Goal: Information Seeking & Learning: Learn about a topic

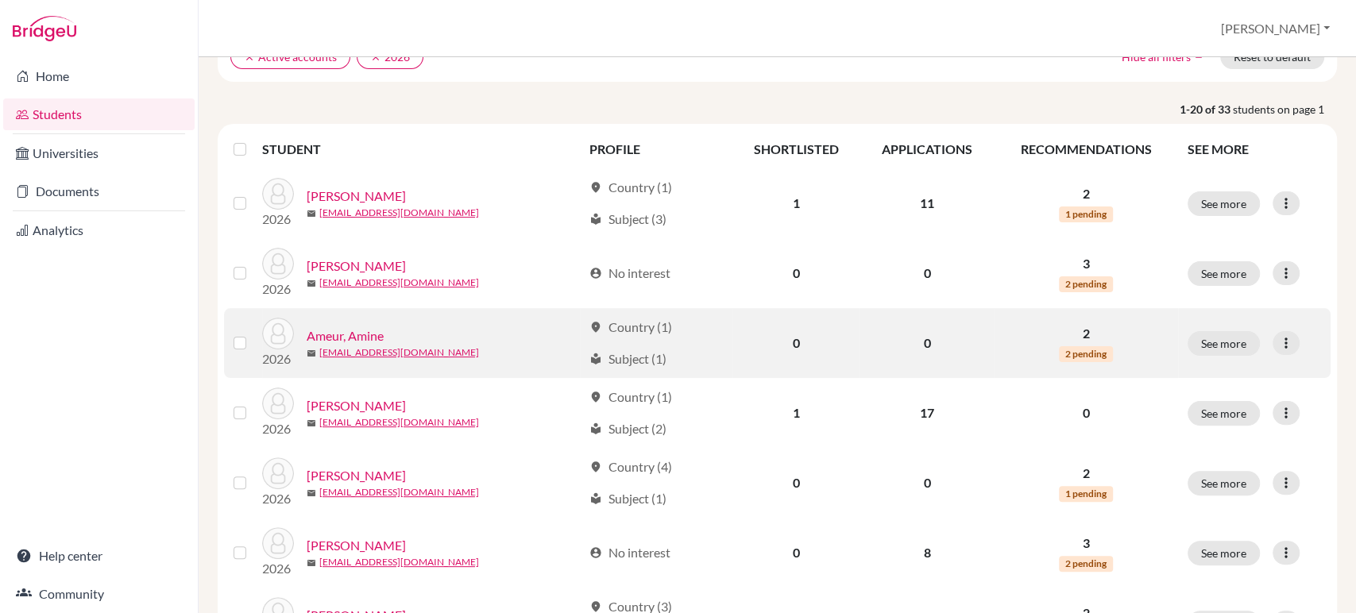
scroll to position [265, 0]
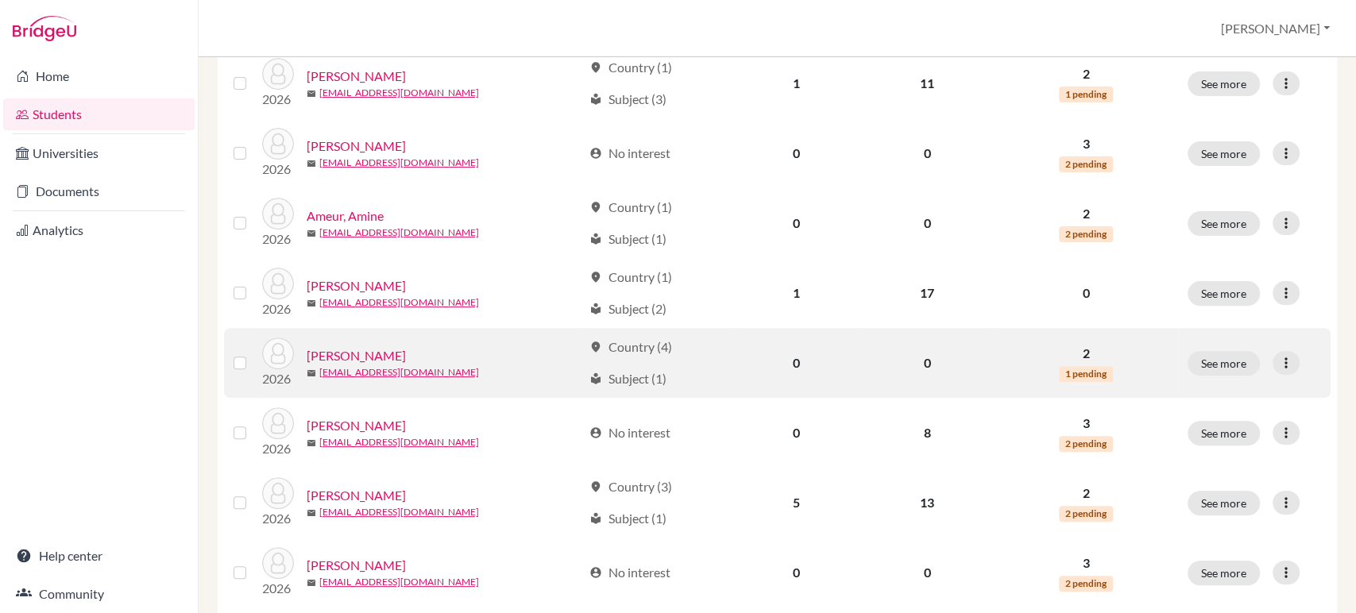
click at [353, 356] on link "[PERSON_NAME]" at bounding box center [356, 355] width 99 height 19
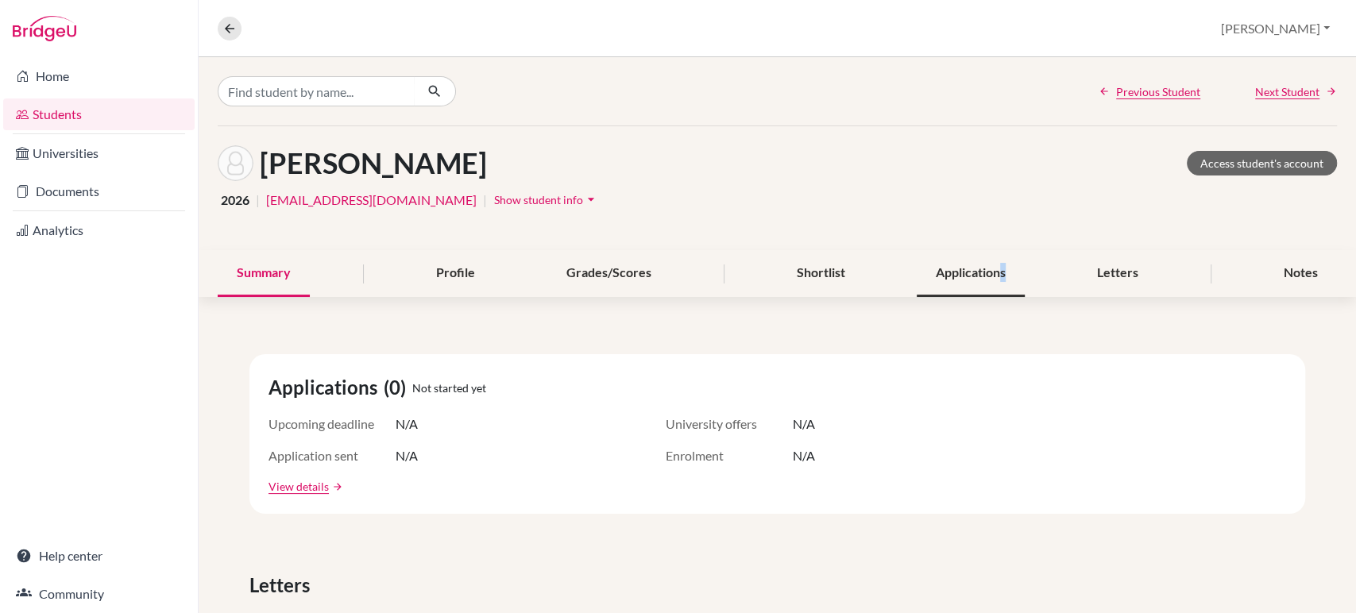
click at [993, 270] on div "Applications" at bounding box center [971, 273] width 108 height 47
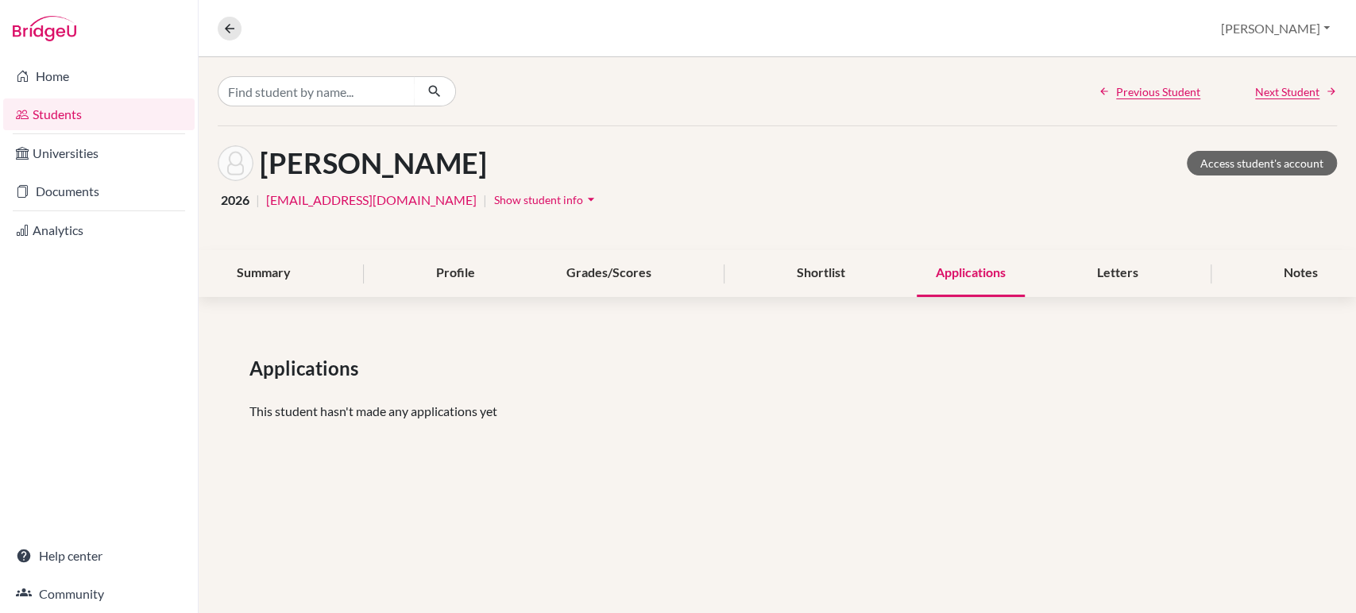
click at [954, 287] on div "Applications" at bounding box center [971, 273] width 108 height 47
click at [959, 278] on div "Applications" at bounding box center [971, 273] width 108 height 47
click at [801, 278] on div "Shortlist" at bounding box center [820, 273] width 87 height 47
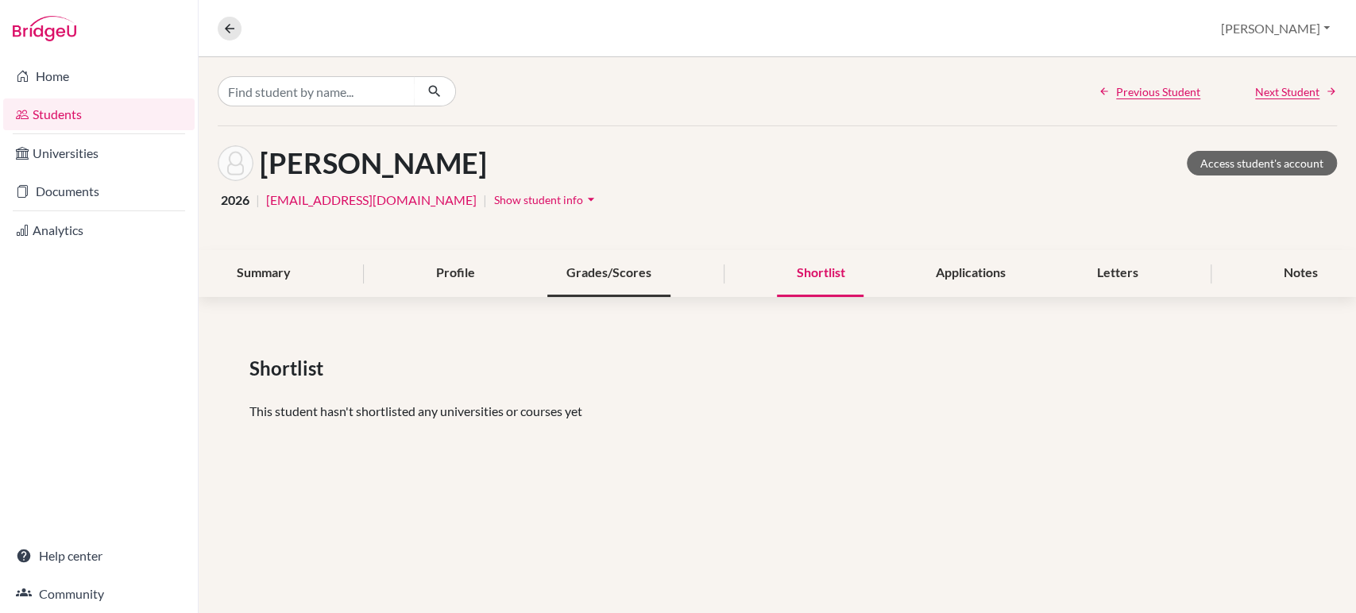
drag, startPoint x: 644, startPoint y: 281, endPoint x: 544, endPoint y: 278, distance: 99.4
click at [639, 282] on div "Grades/Scores" at bounding box center [608, 273] width 123 height 47
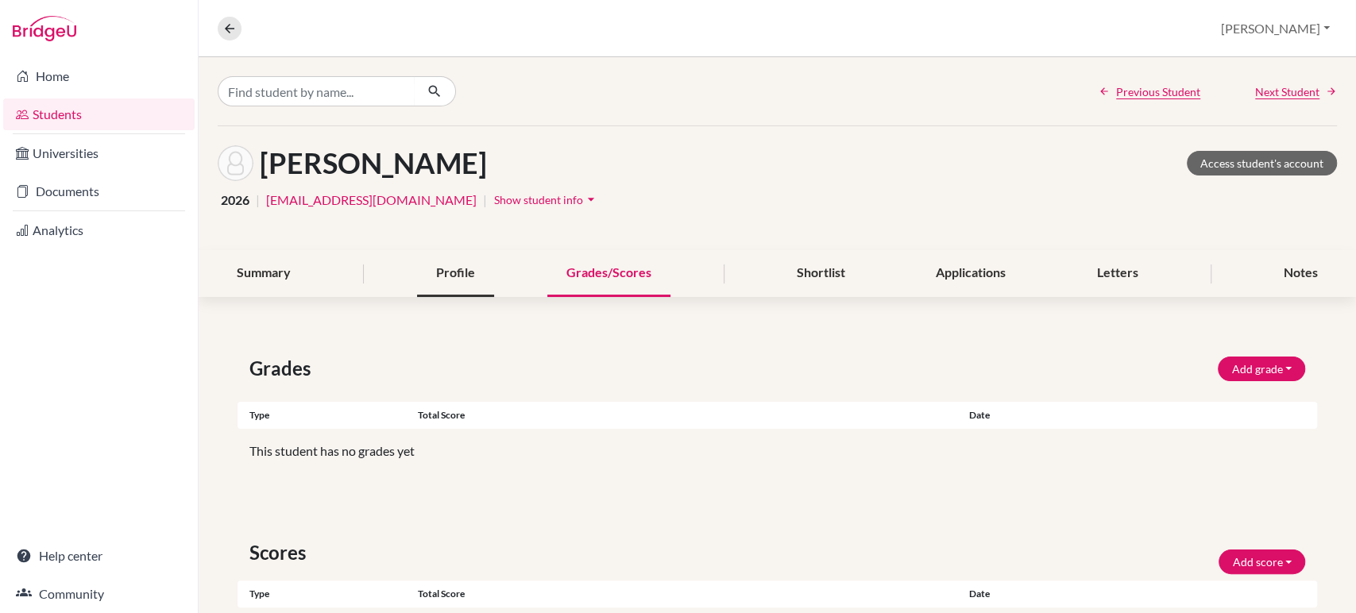
click at [470, 273] on div "Profile" at bounding box center [455, 273] width 77 height 47
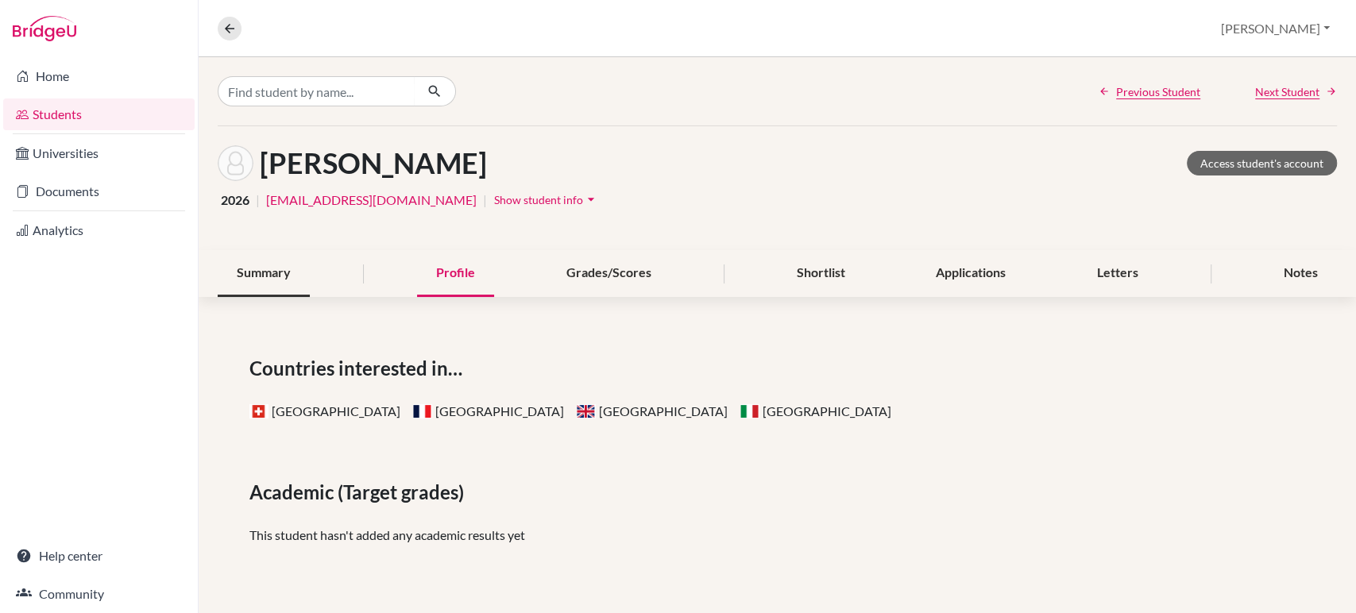
click at [265, 274] on div "Summary" at bounding box center [264, 273] width 92 height 47
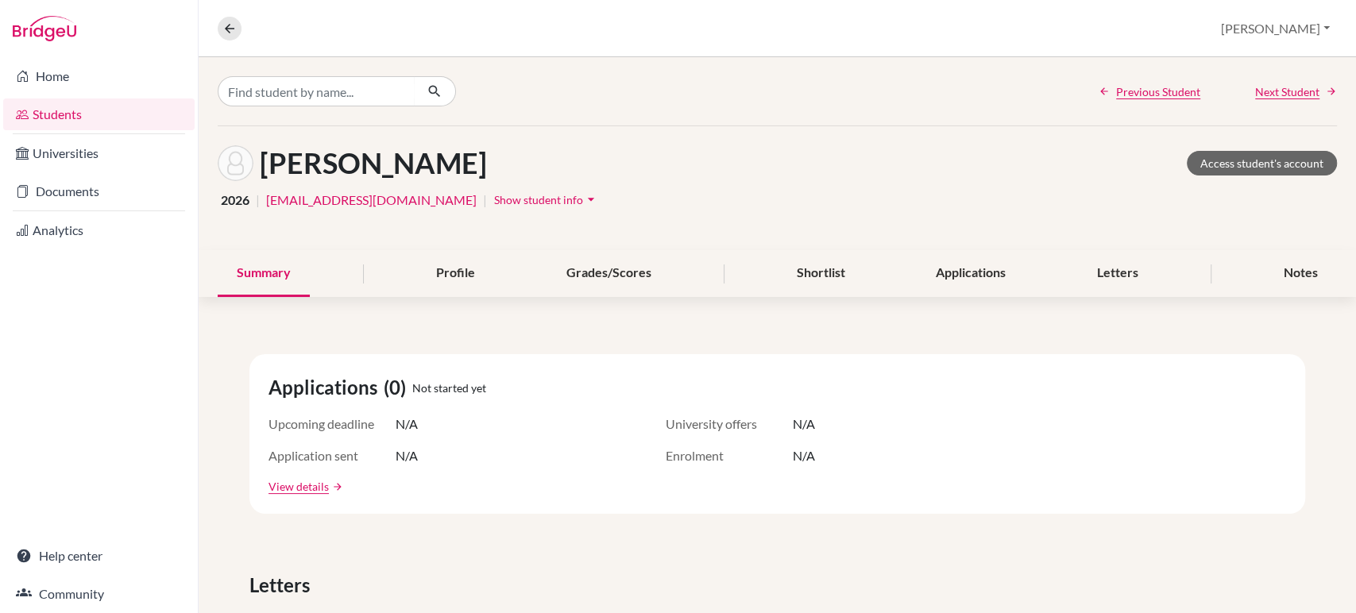
click at [70, 118] on link "Students" at bounding box center [99, 115] width 192 height 32
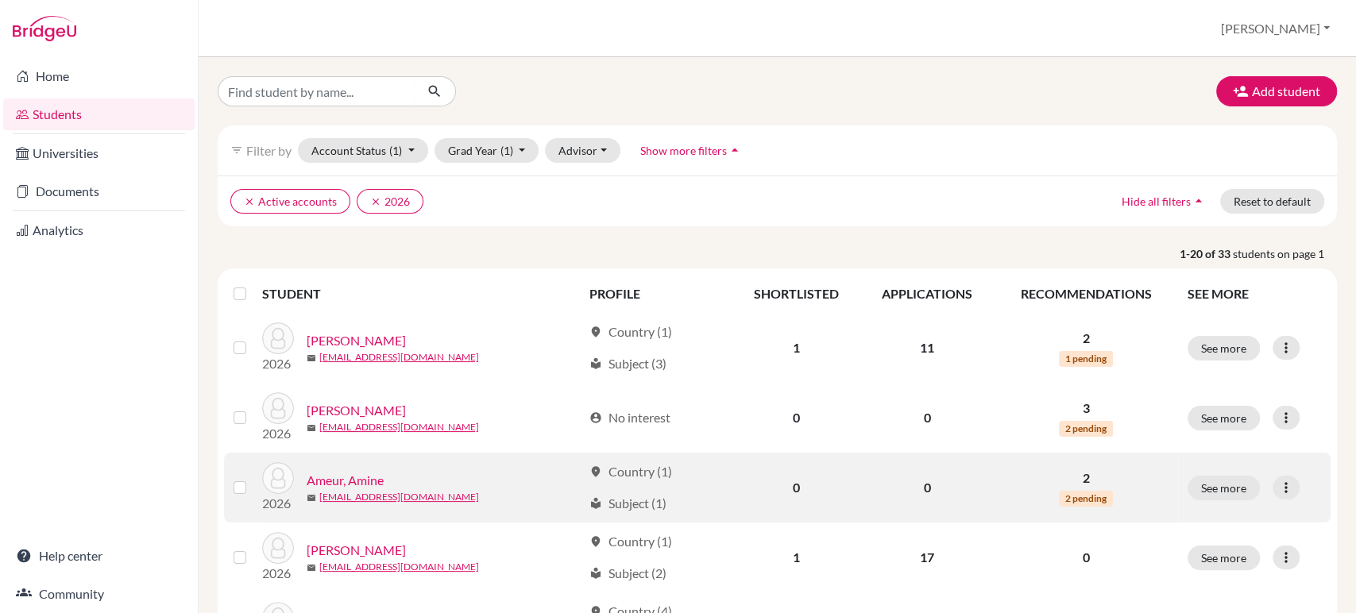
scroll to position [176, 0]
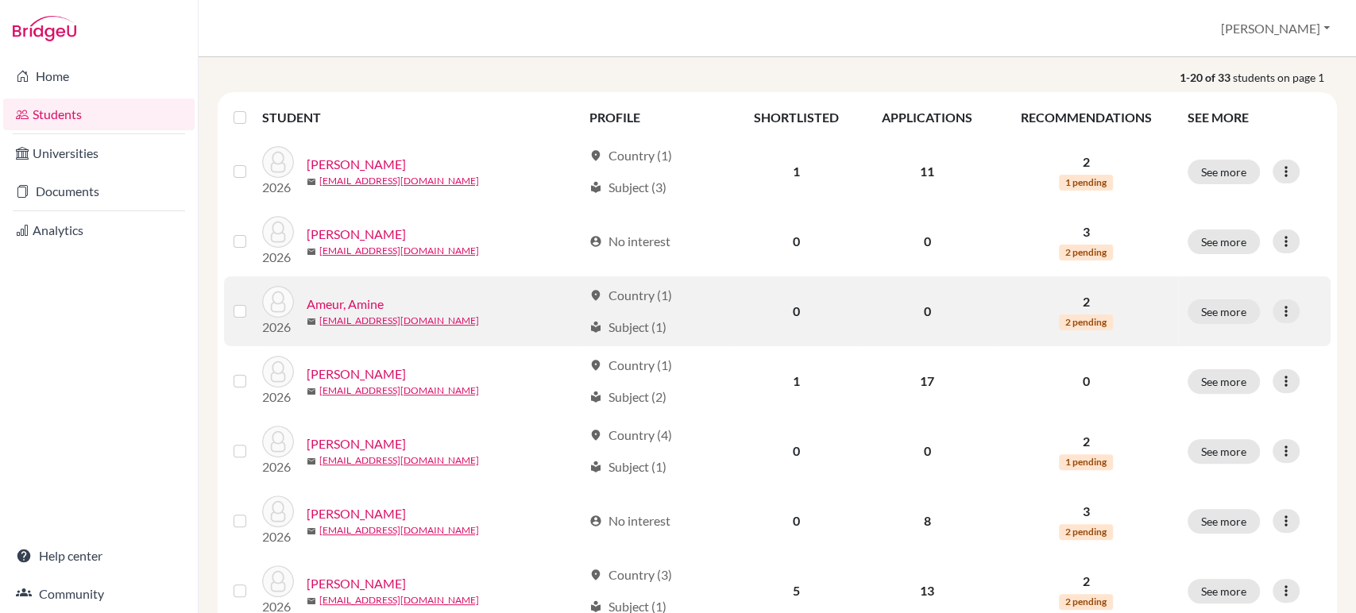
click at [369, 300] on link "Ameur, Amine" at bounding box center [345, 304] width 77 height 19
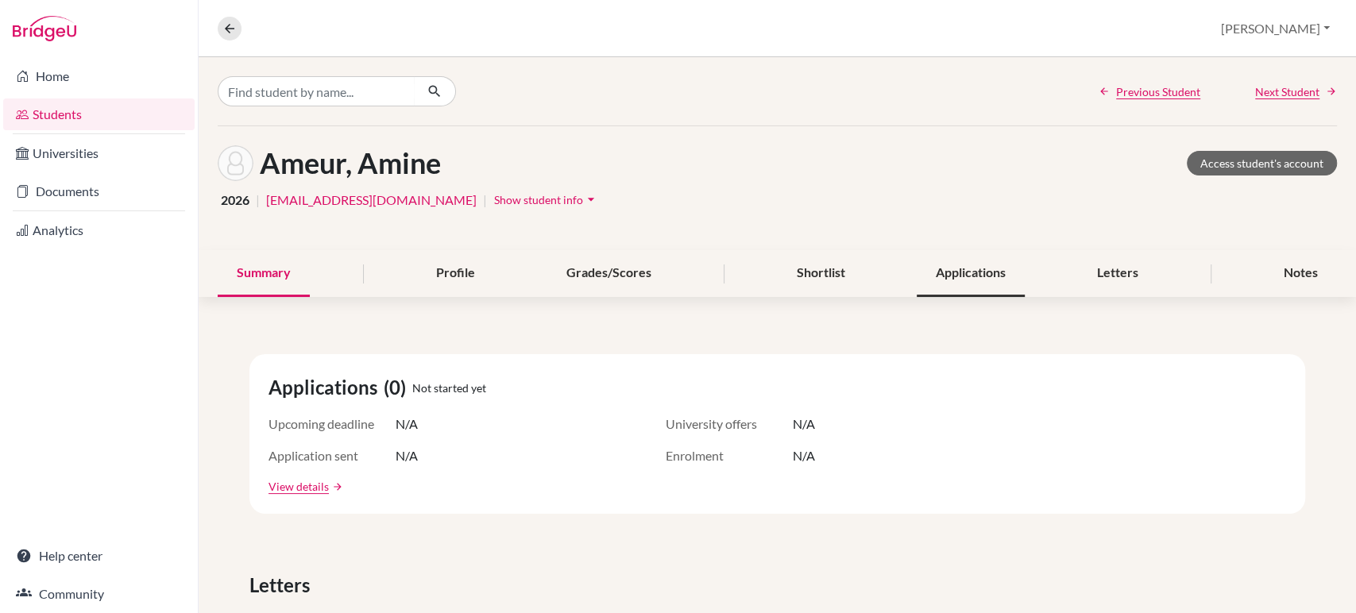
click at [969, 264] on div "Applications" at bounding box center [971, 273] width 108 height 47
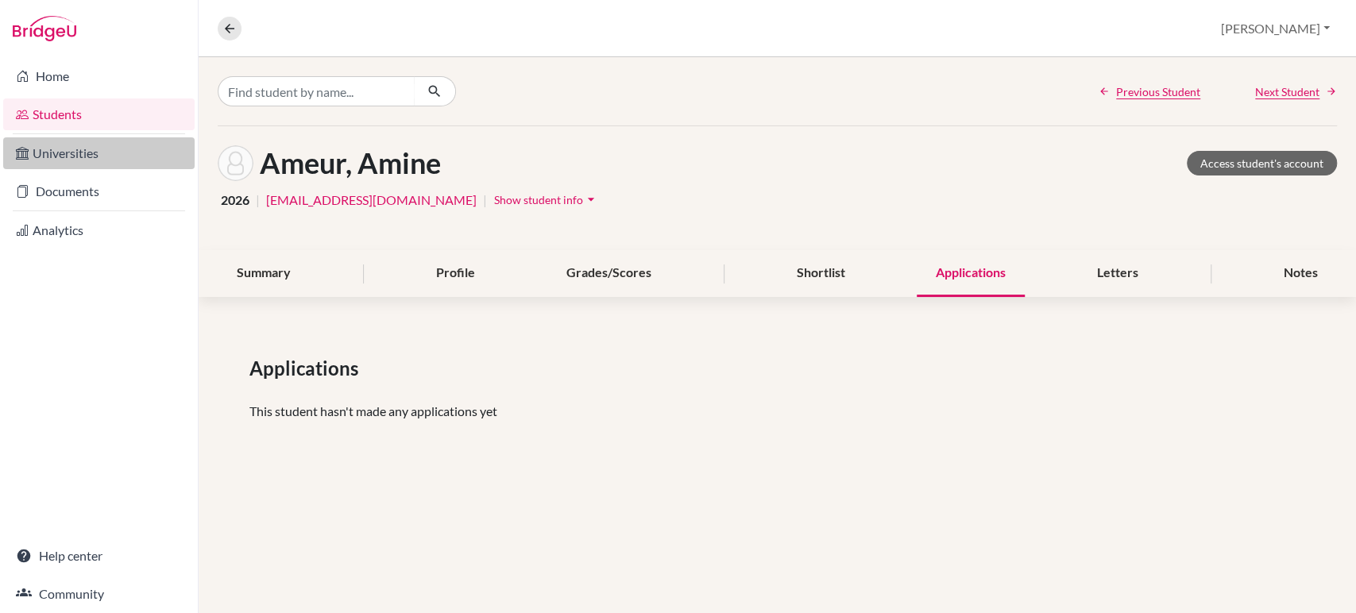
click at [68, 161] on link "Universities" at bounding box center [99, 153] width 192 height 32
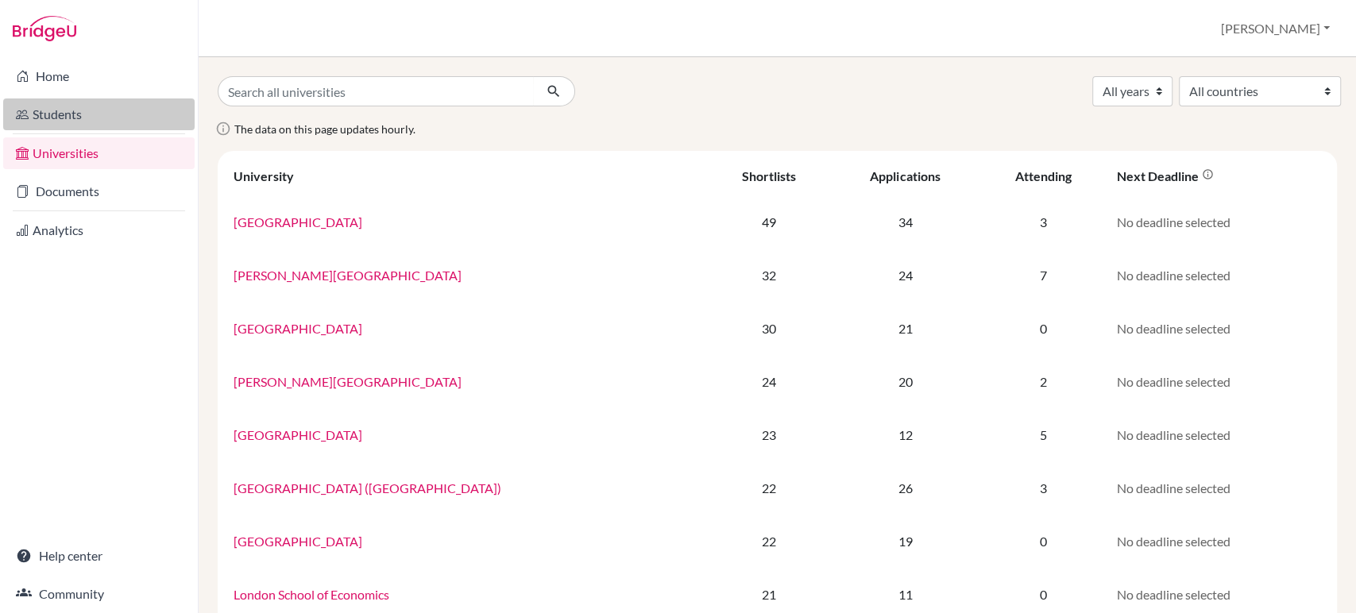
click at [64, 118] on link "Students" at bounding box center [99, 115] width 192 height 32
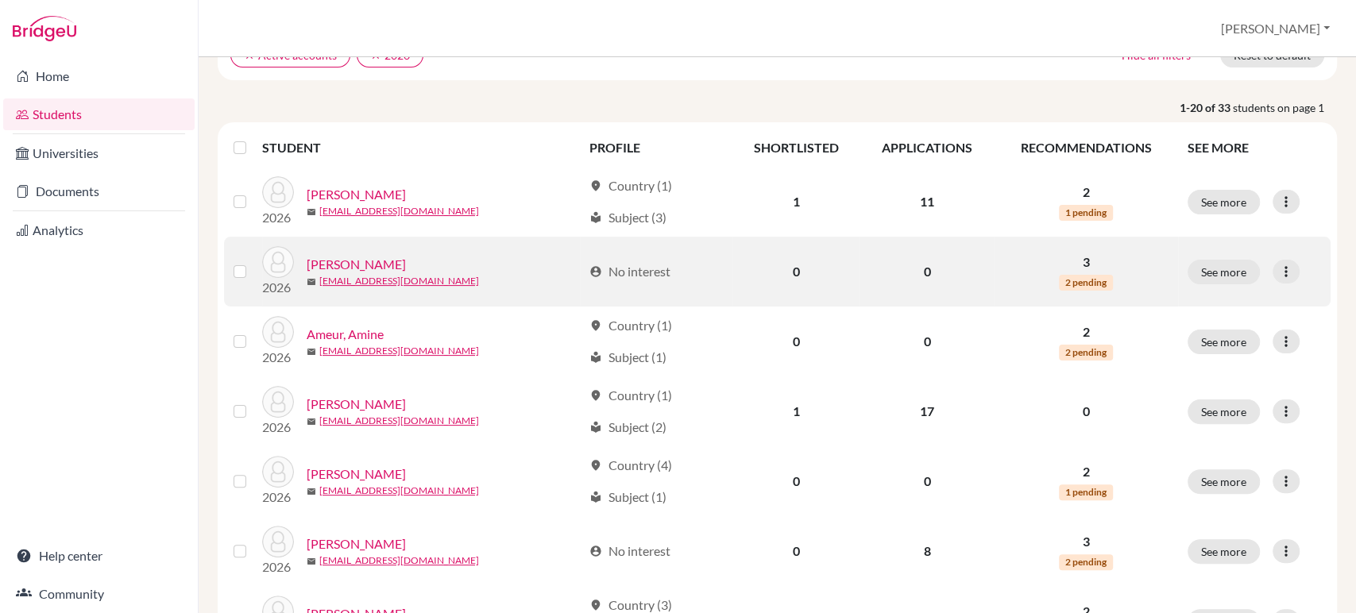
scroll to position [176, 0]
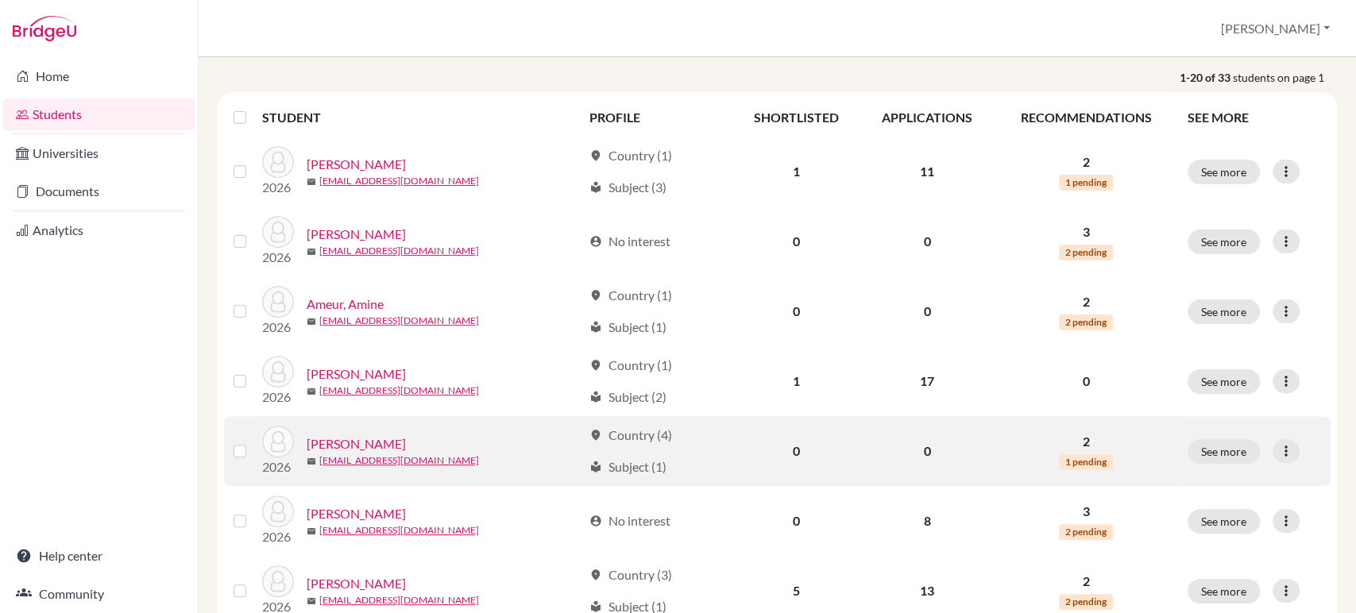
click at [378, 439] on link "[PERSON_NAME]" at bounding box center [356, 444] width 99 height 19
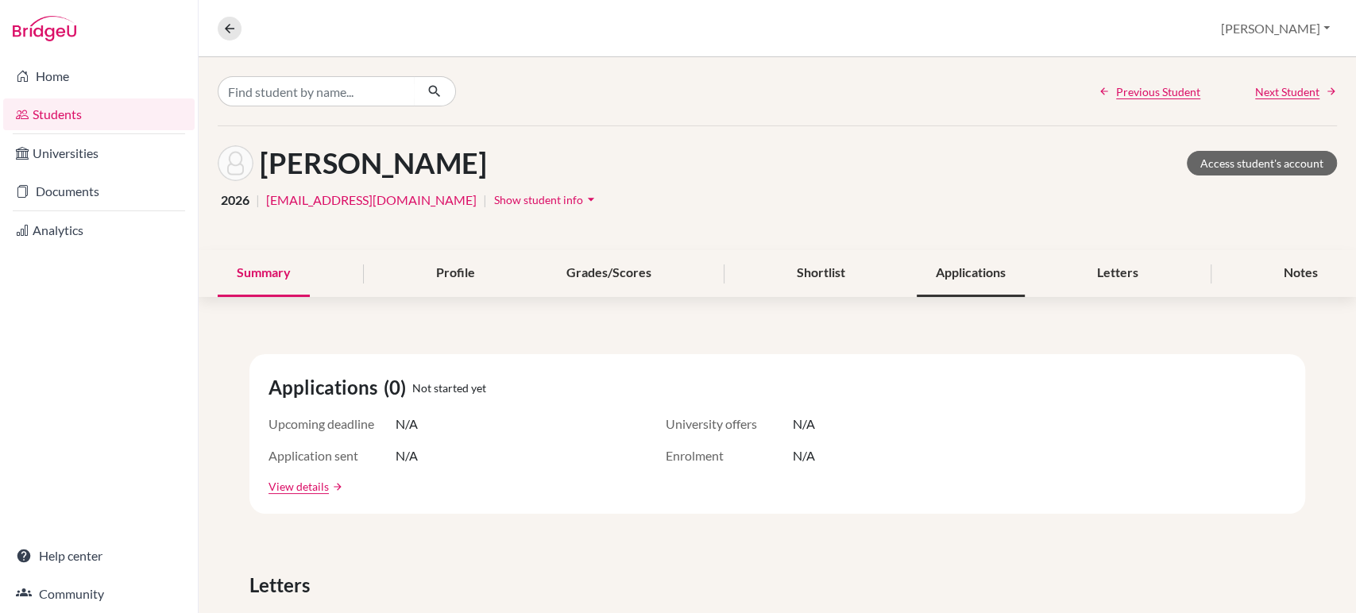
click at [989, 282] on div "Applications" at bounding box center [971, 273] width 108 height 47
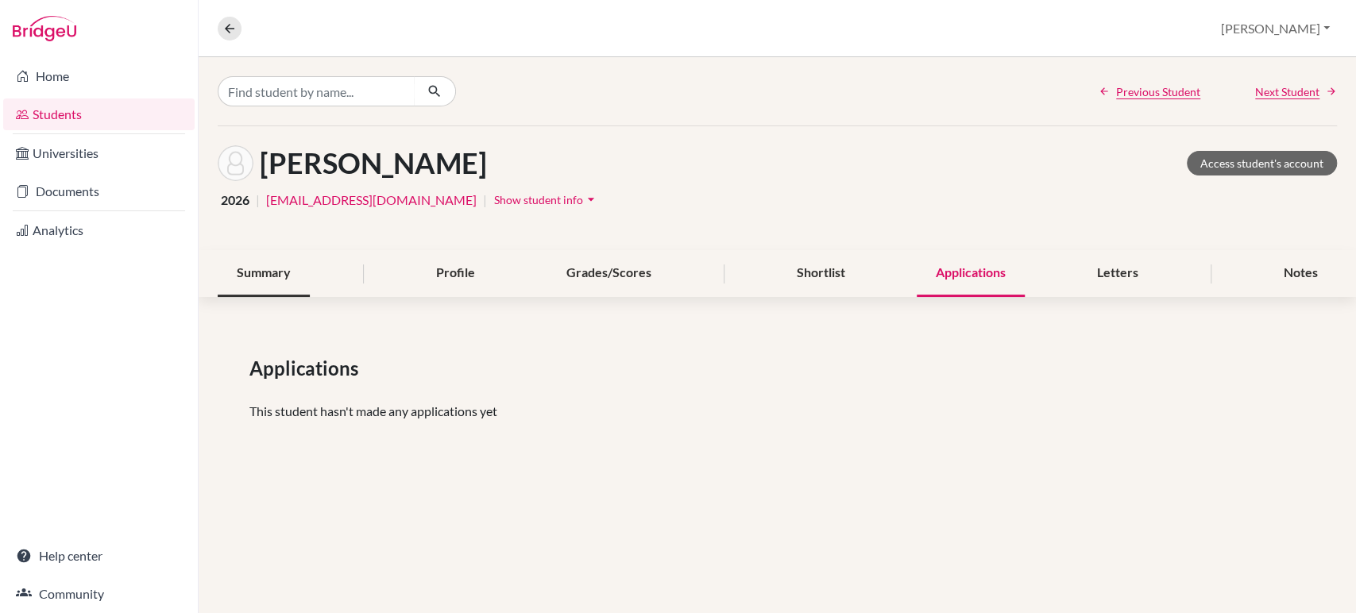
click at [246, 278] on div "Summary" at bounding box center [264, 273] width 92 height 47
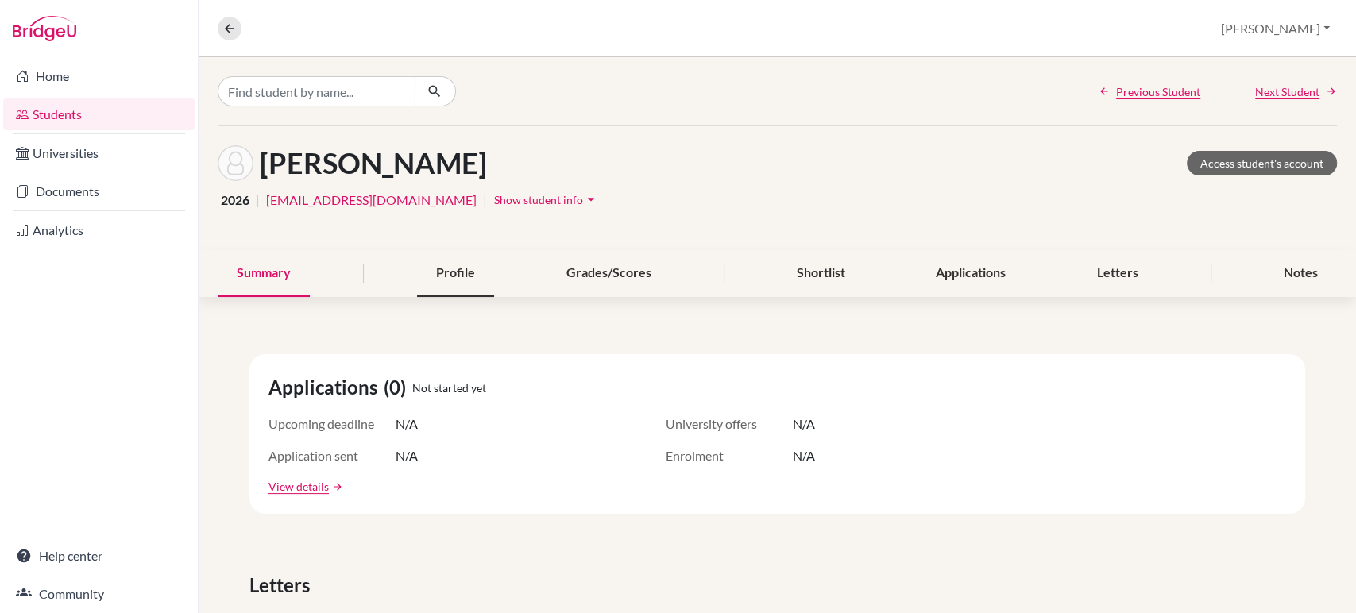
click at [464, 268] on div "Profile" at bounding box center [455, 273] width 77 height 47
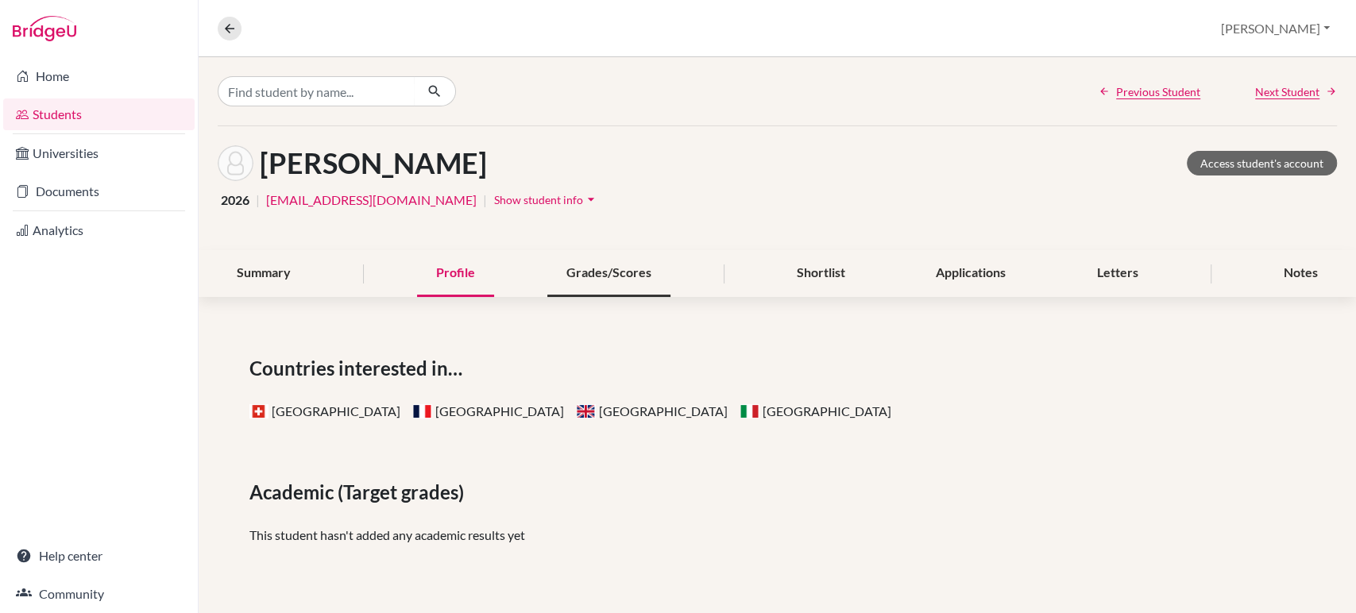
click at [627, 272] on div "Grades/Scores" at bounding box center [608, 273] width 123 height 47
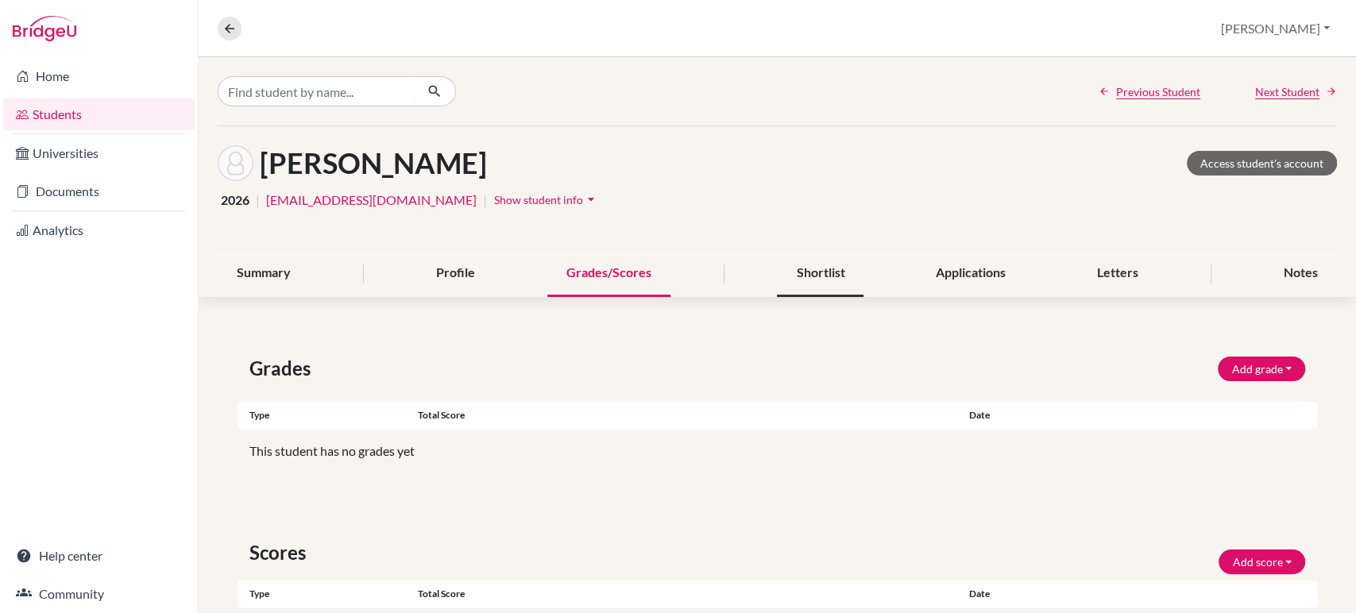
click at [807, 271] on div "Shortlist" at bounding box center [820, 273] width 87 height 47
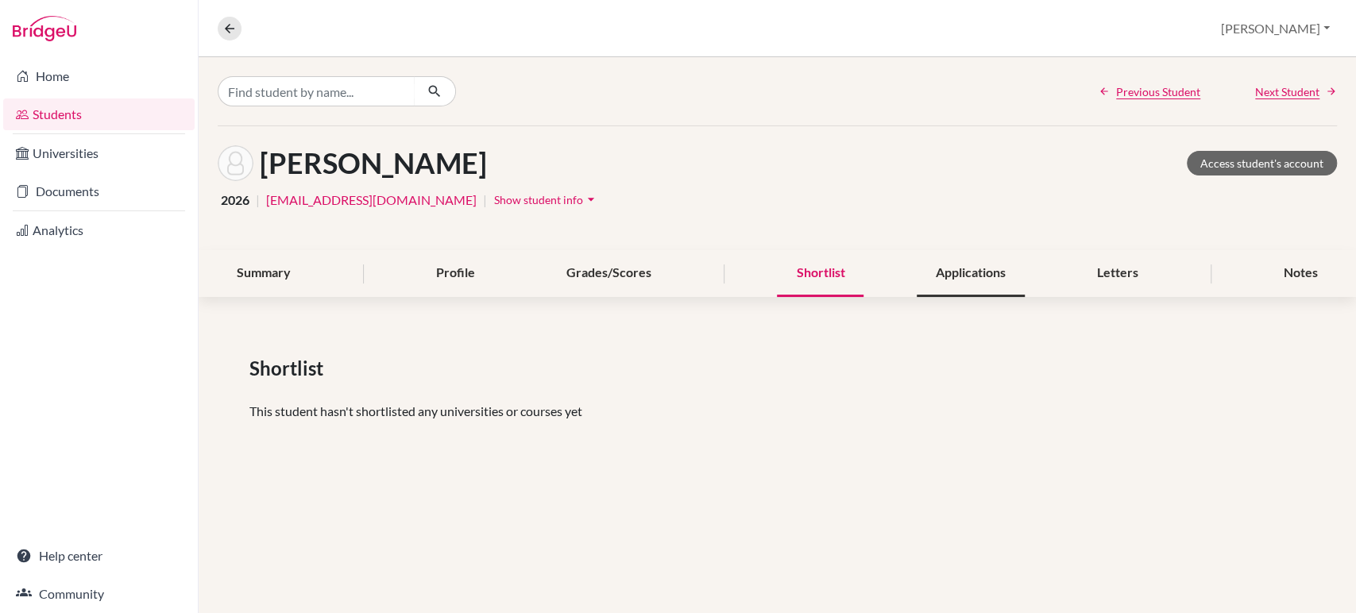
click at [977, 278] on div "Applications" at bounding box center [971, 273] width 108 height 47
click at [1130, 272] on div "Letters" at bounding box center [1117, 273] width 79 height 47
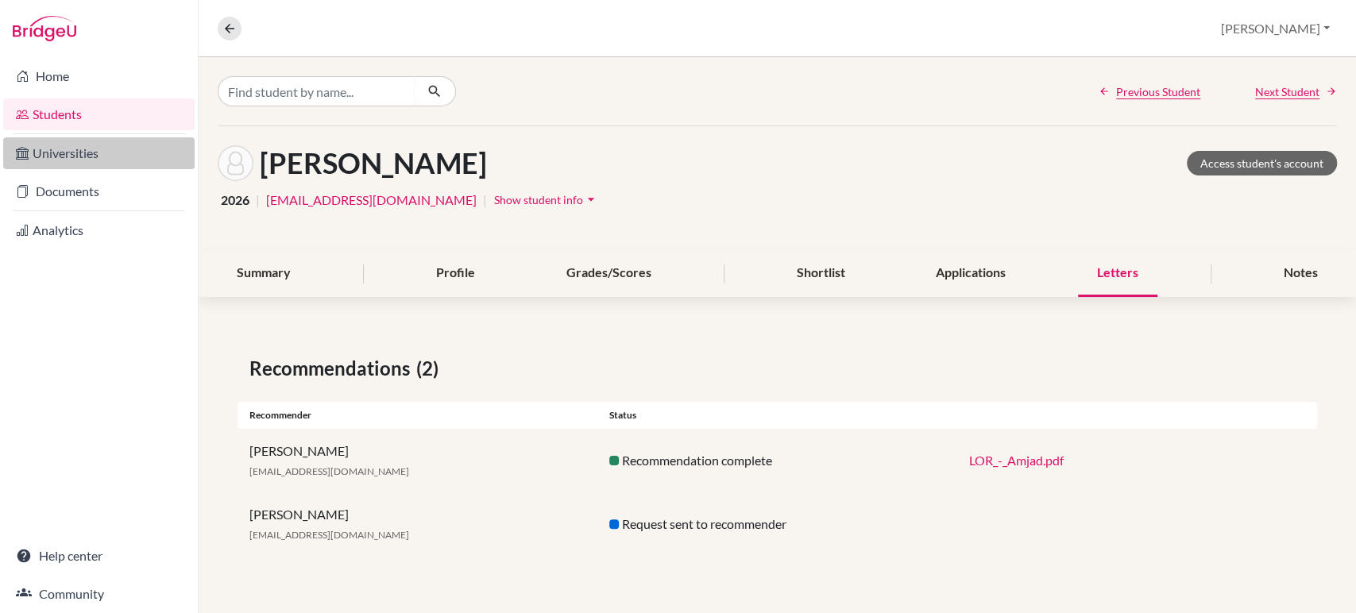
click at [64, 154] on link "Universities" at bounding box center [99, 153] width 192 height 32
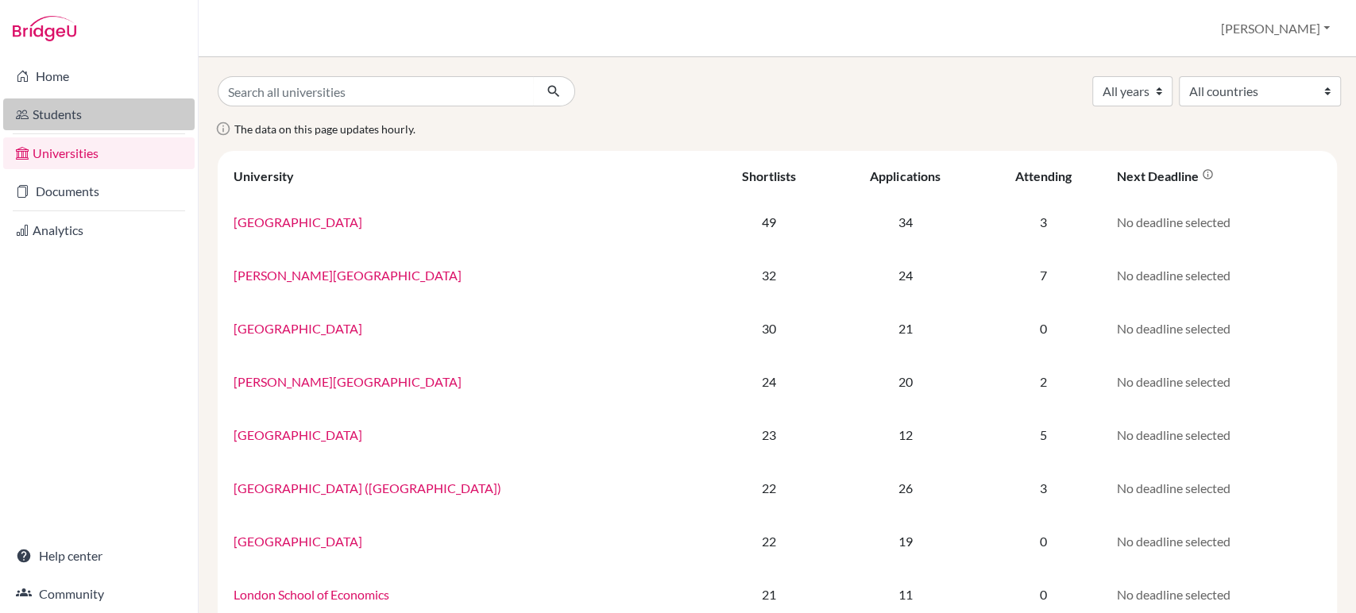
click at [59, 114] on link "Students" at bounding box center [99, 115] width 192 height 32
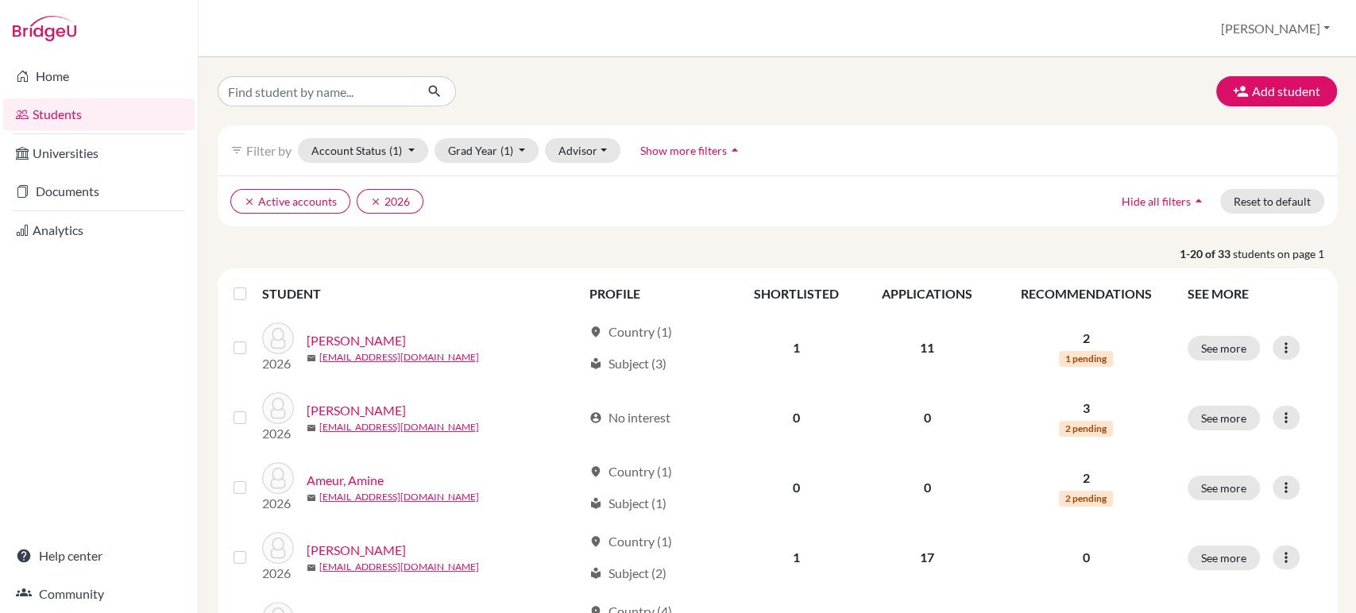
click at [667, 149] on span "Show more filters" at bounding box center [683, 151] width 87 height 14
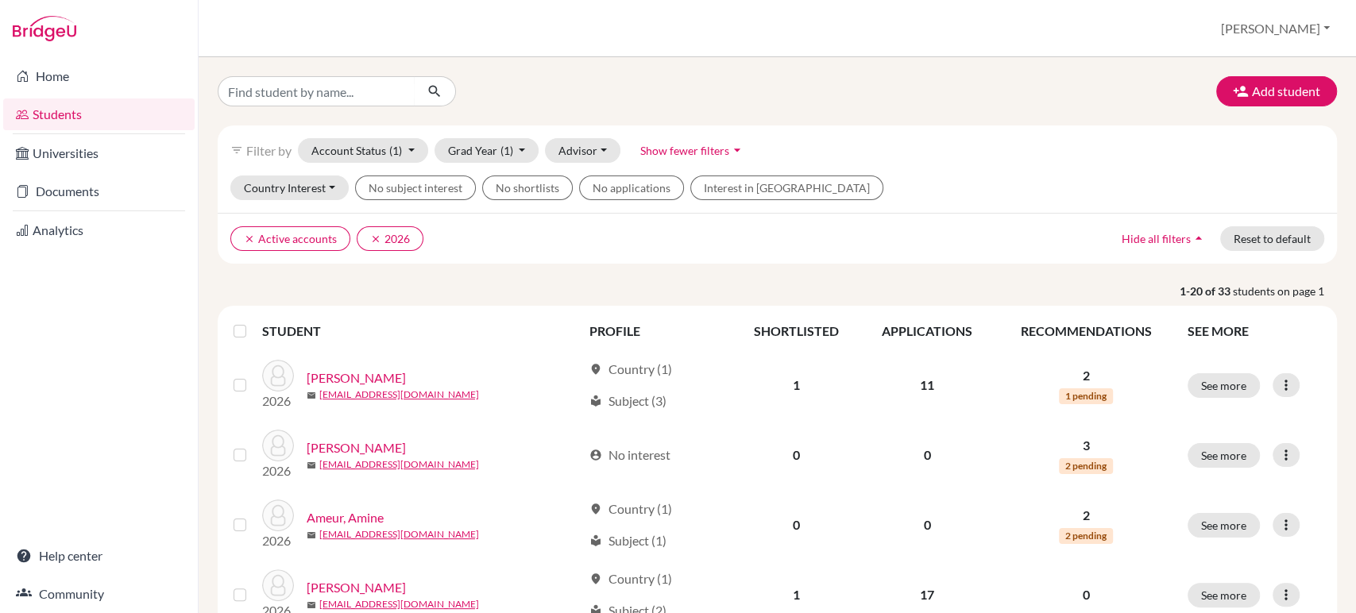
click at [673, 229] on ul "clear Active accounts clear 2026" at bounding box center [640, 238] width 821 height 25
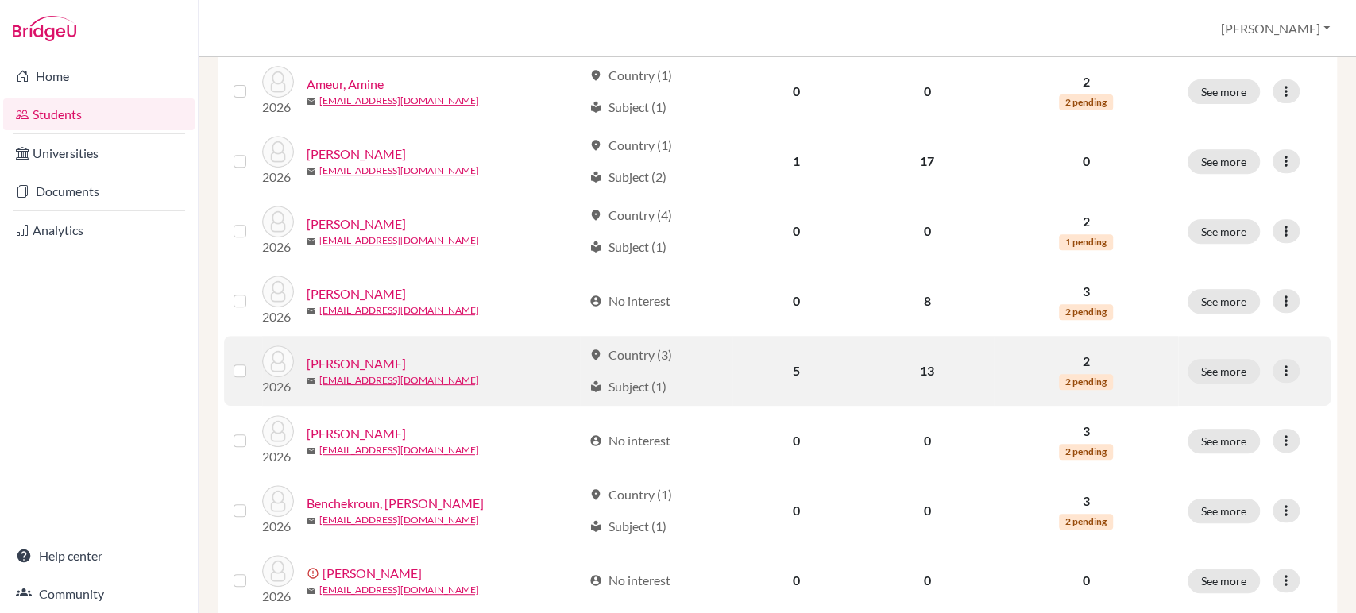
scroll to position [617, 0]
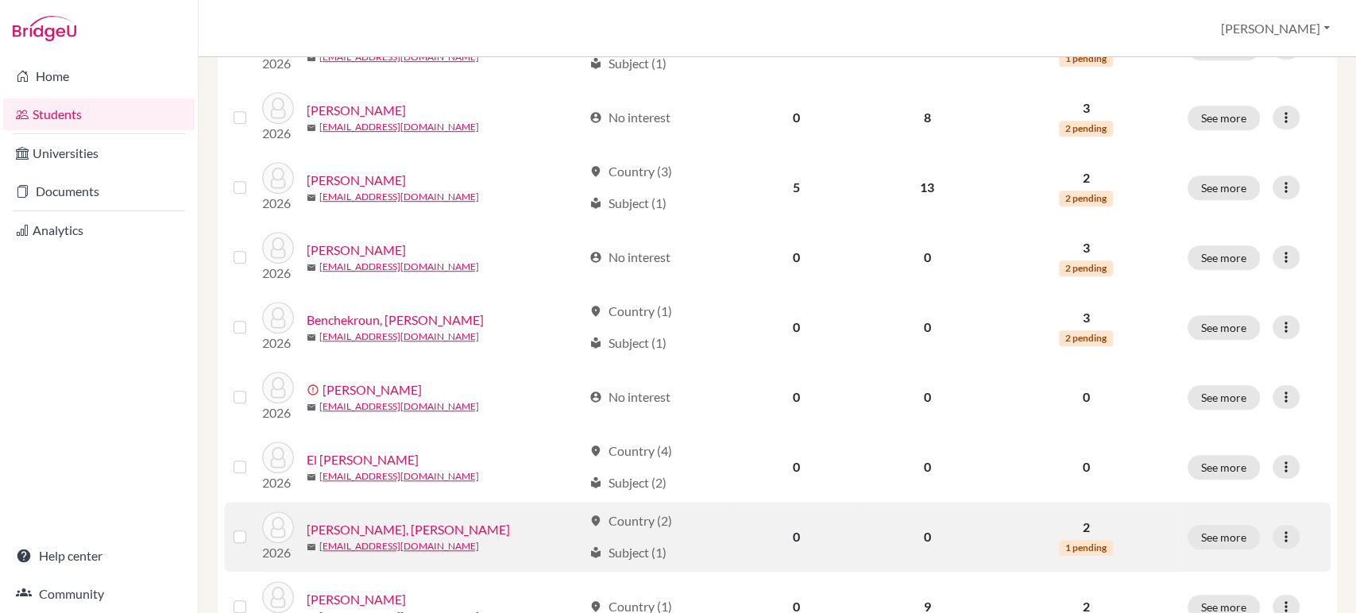
click at [363, 520] on link "[PERSON_NAME], [PERSON_NAME]" at bounding box center [408, 529] width 203 height 19
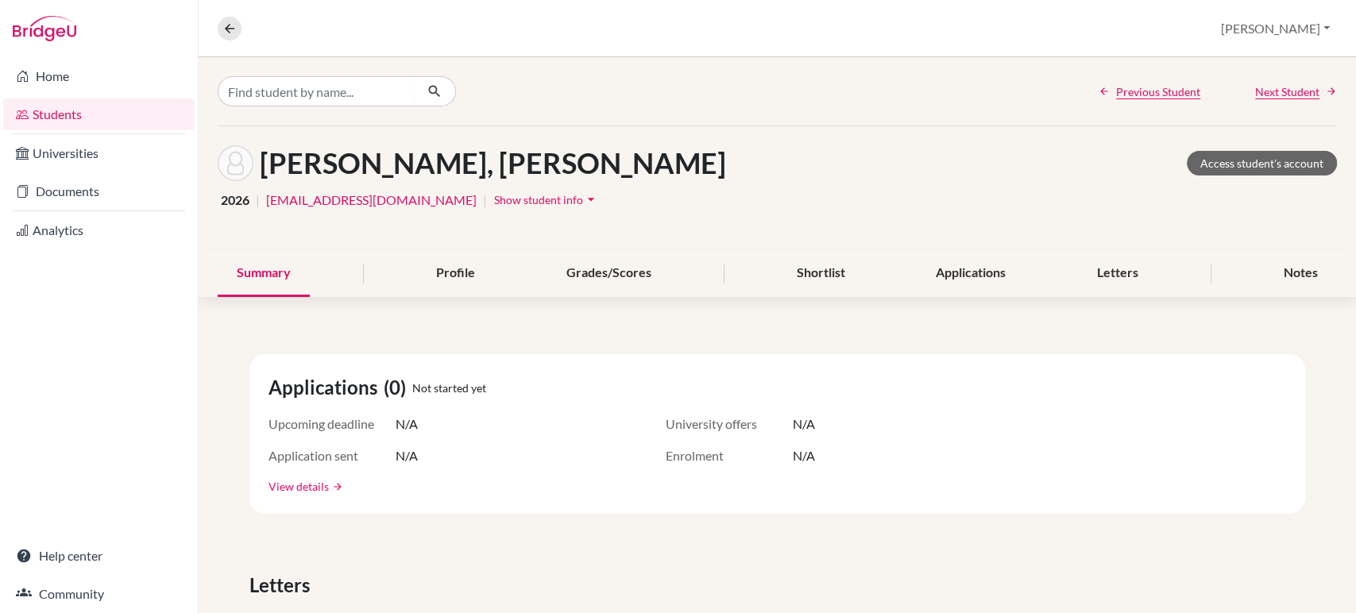
click at [301, 483] on link "View details" at bounding box center [299, 486] width 60 height 17
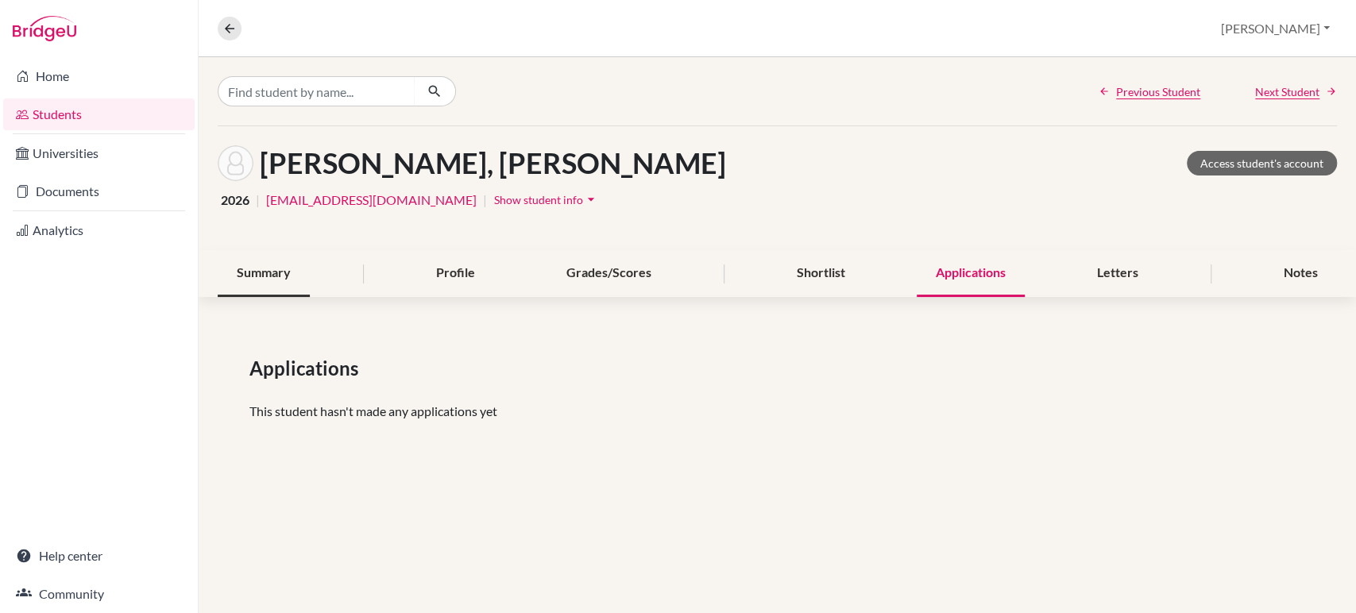
click at [272, 273] on div "Summary" at bounding box center [264, 273] width 92 height 47
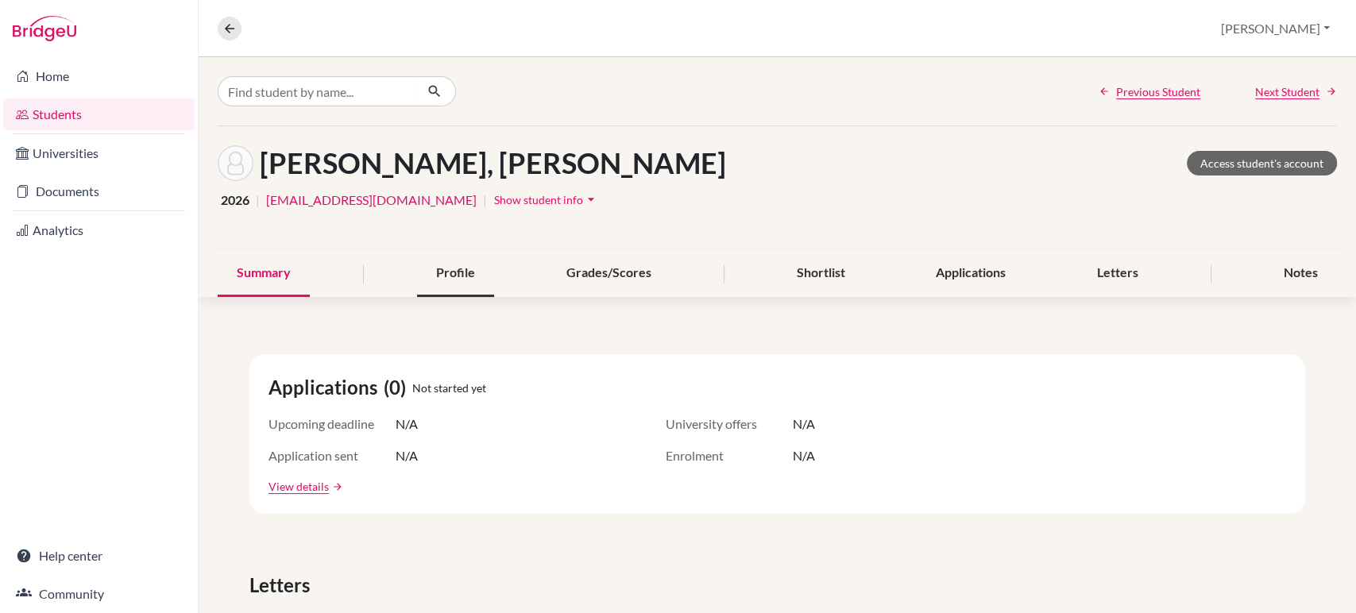
click at [470, 271] on div "Profile" at bounding box center [455, 273] width 77 height 47
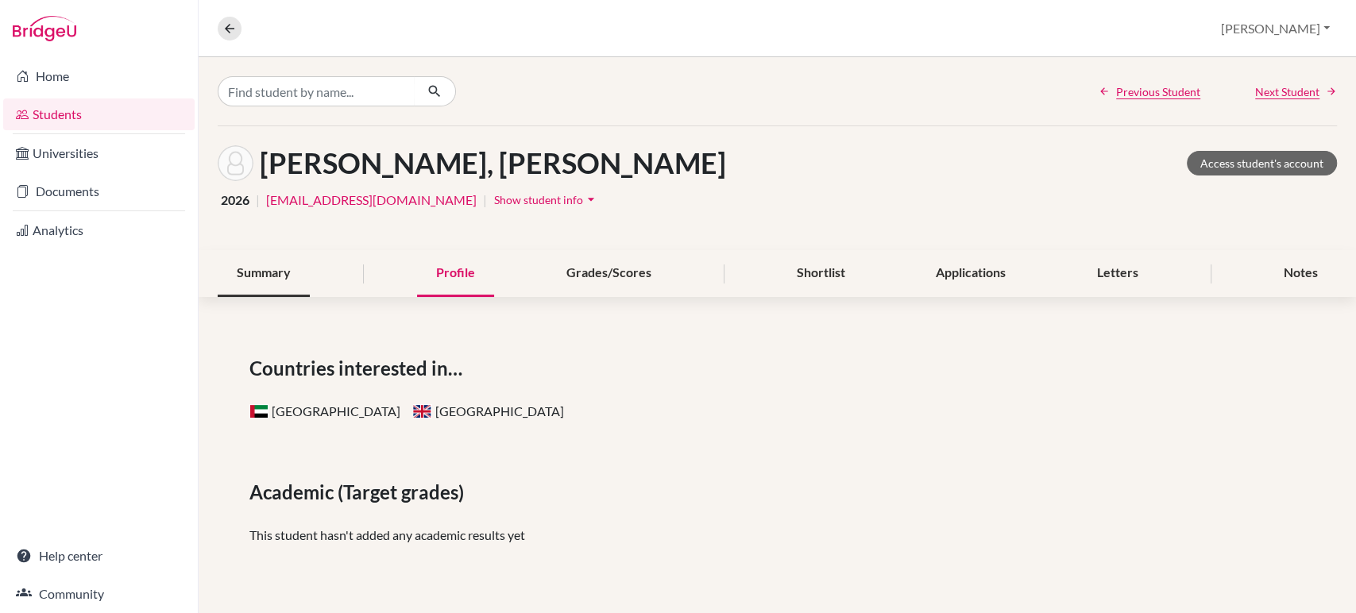
click at [269, 277] on div "Summary" at bounding box center [264, 273] width 92 height 47
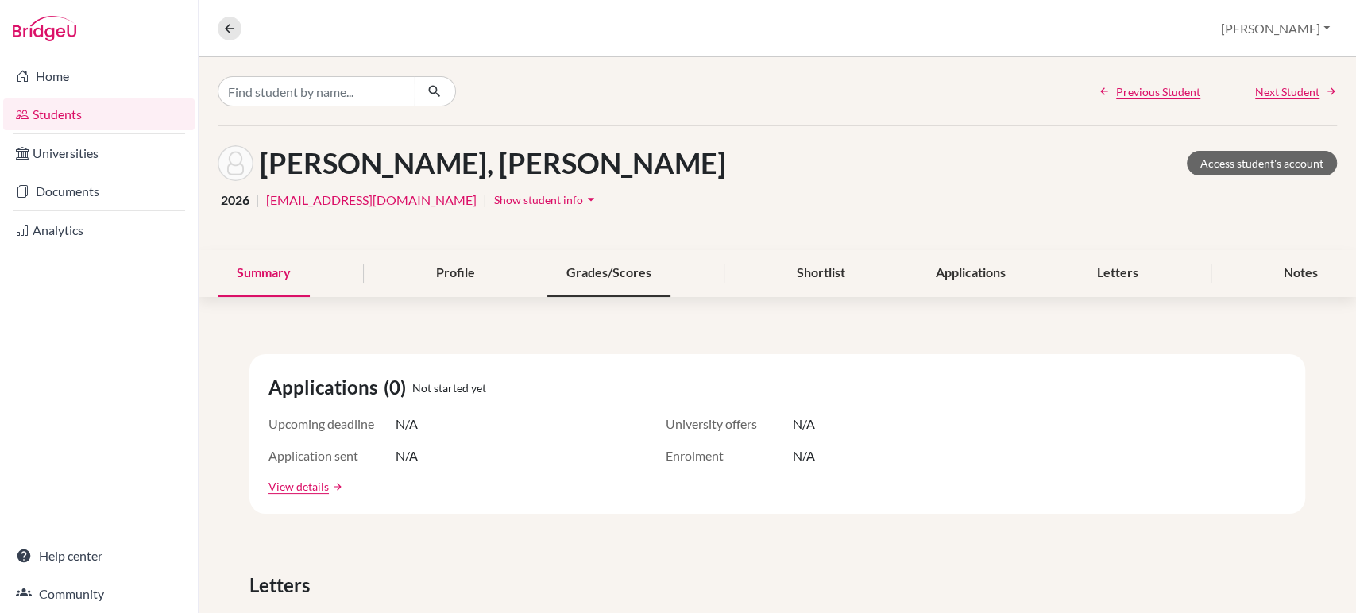
click at [614, 271] on div "Grades/Scores" at bounding box center [608, 273] width 123 height 47
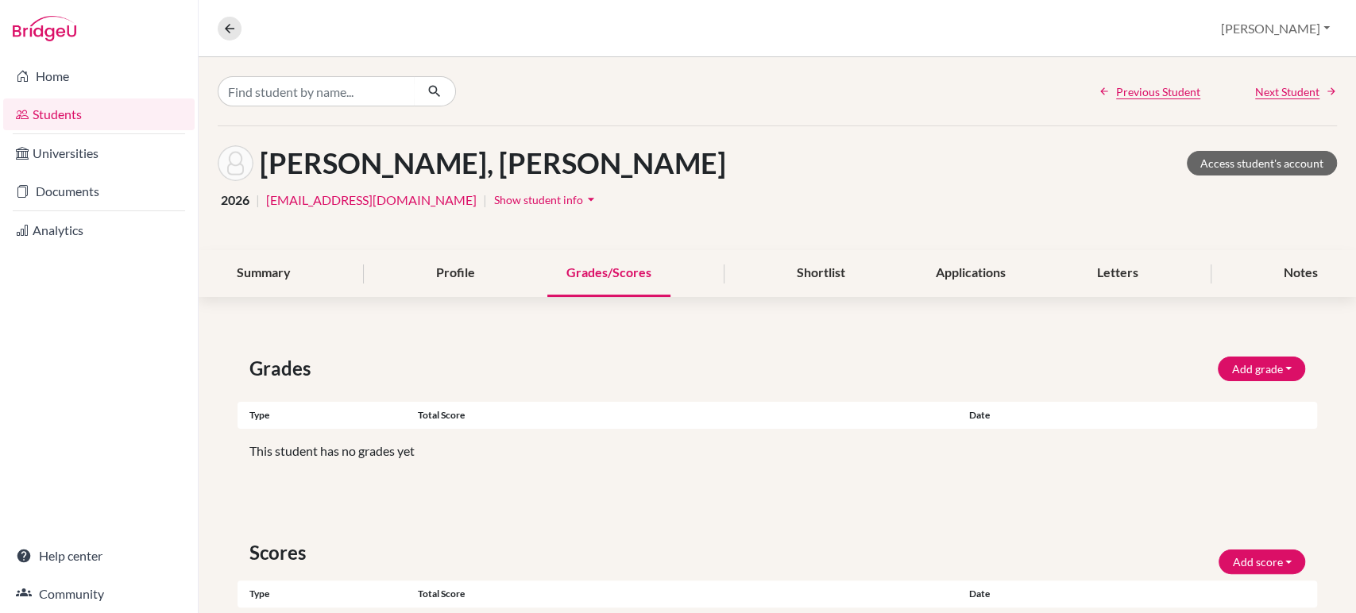
click at [614, 271] on div "Grades/Scores" at bounding box center [608, 273] width 123 height 47
click at [816, 261] on div "Shortlist" at bounding box center [820, 273] width 87 height 47
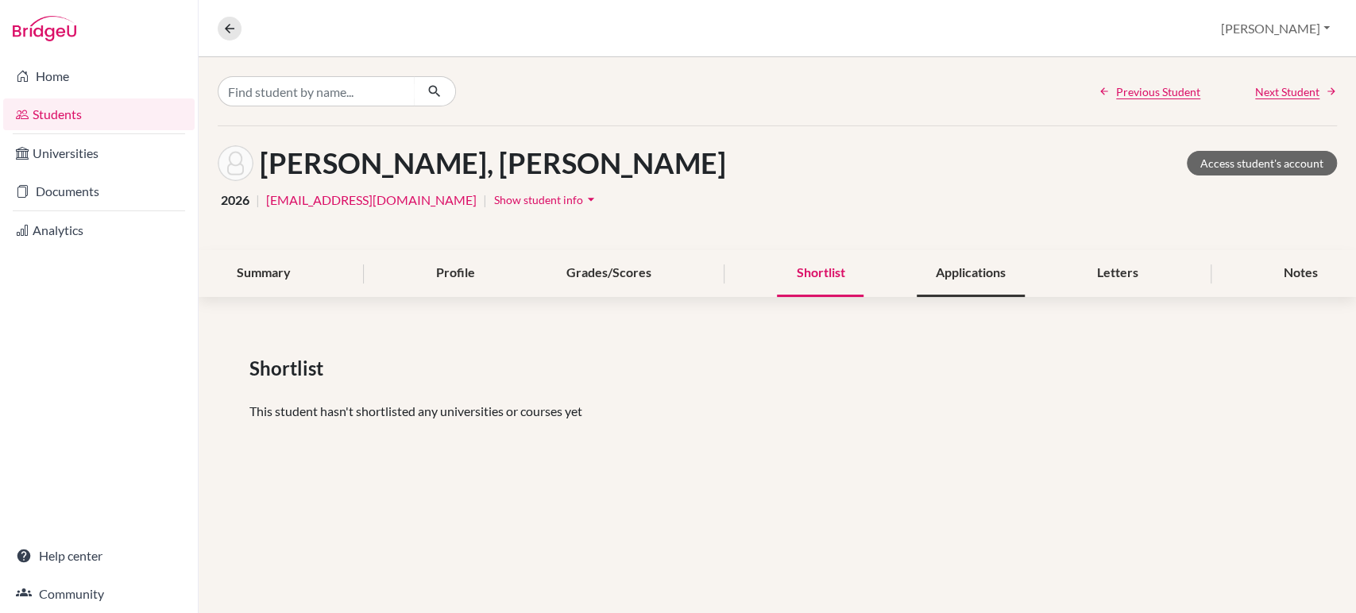
click at [980, 264] on div "Applications" at bounding box center [971, 273] width 108 height 47
click at [1132, 273] on div "Letters" at bounding box center [1117, 273] width 79 height 47
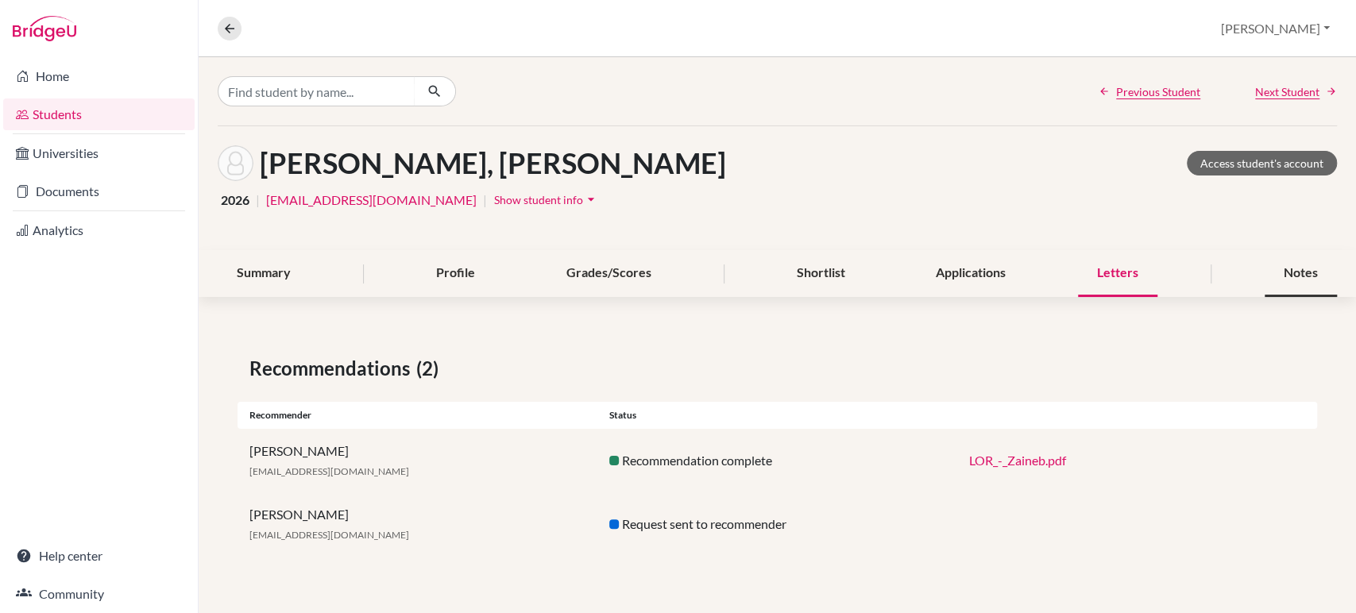
click at [1297, 281] on div "Notes" at bounding box center [1301, 273] width 72 height 47
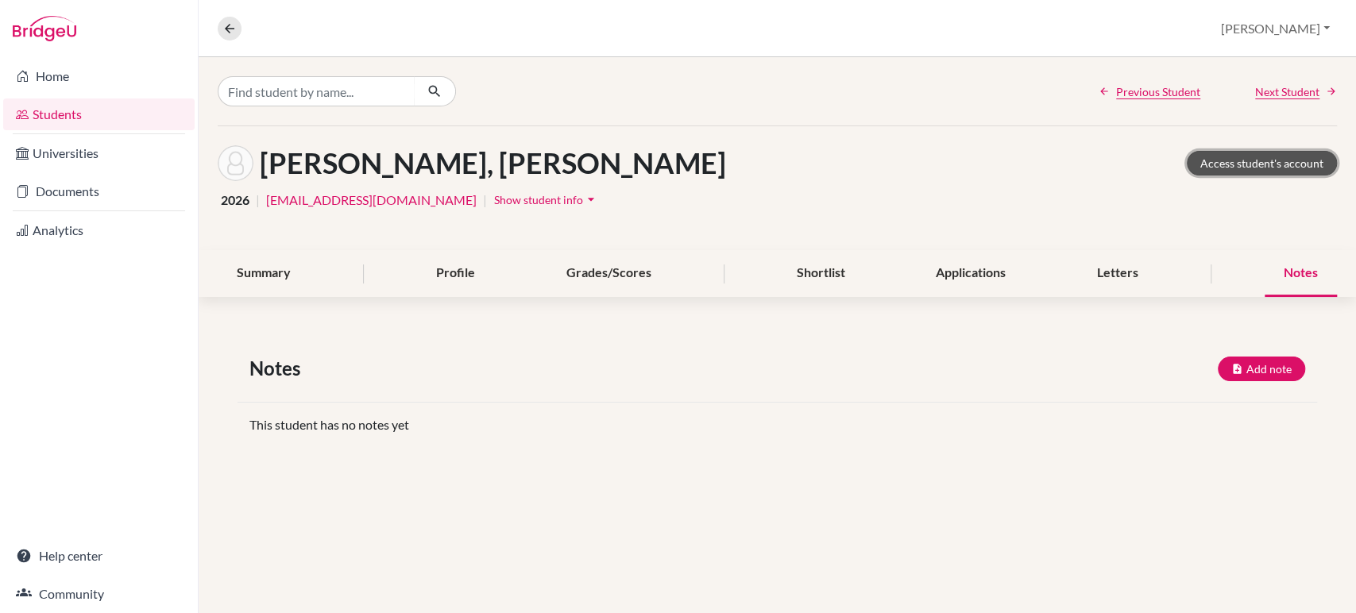
click at [1226, 170] on link "Access student's account" at bounding box center [1262, 163] width 150 height 25
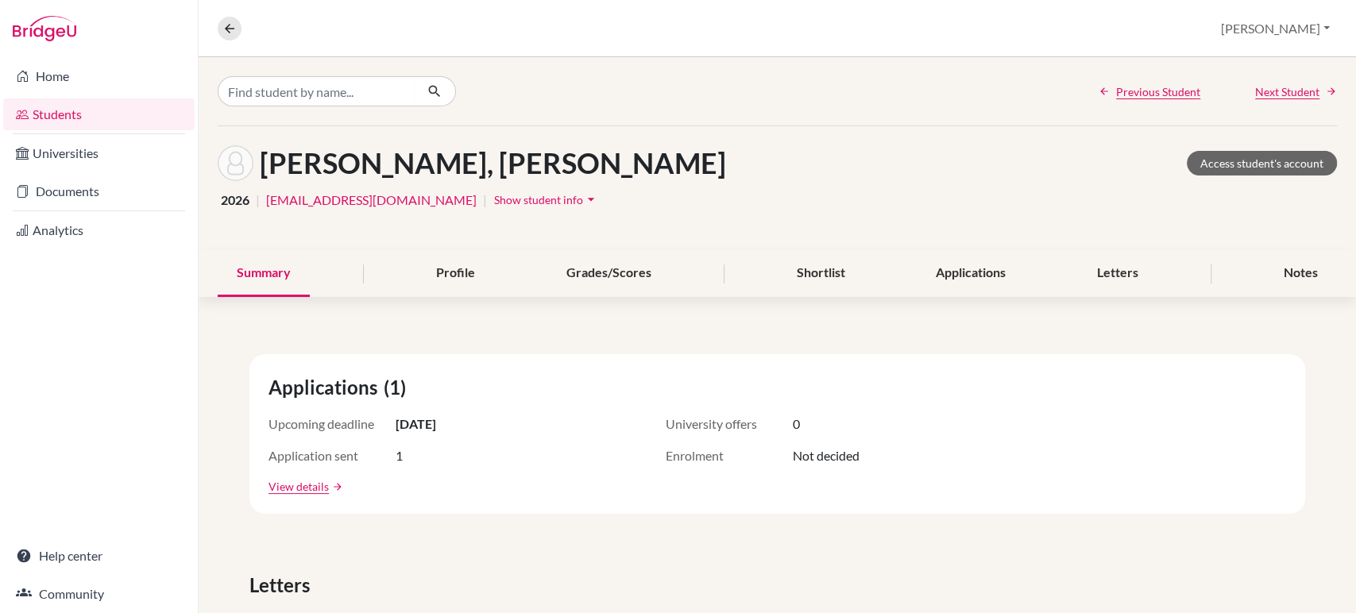
click at [330, 385] on span "Applications" at bounding box center [326, 387] width 115 height 29
click at [308, 485] on link "View details" at bounding box center [299, 486] width 60 height 17
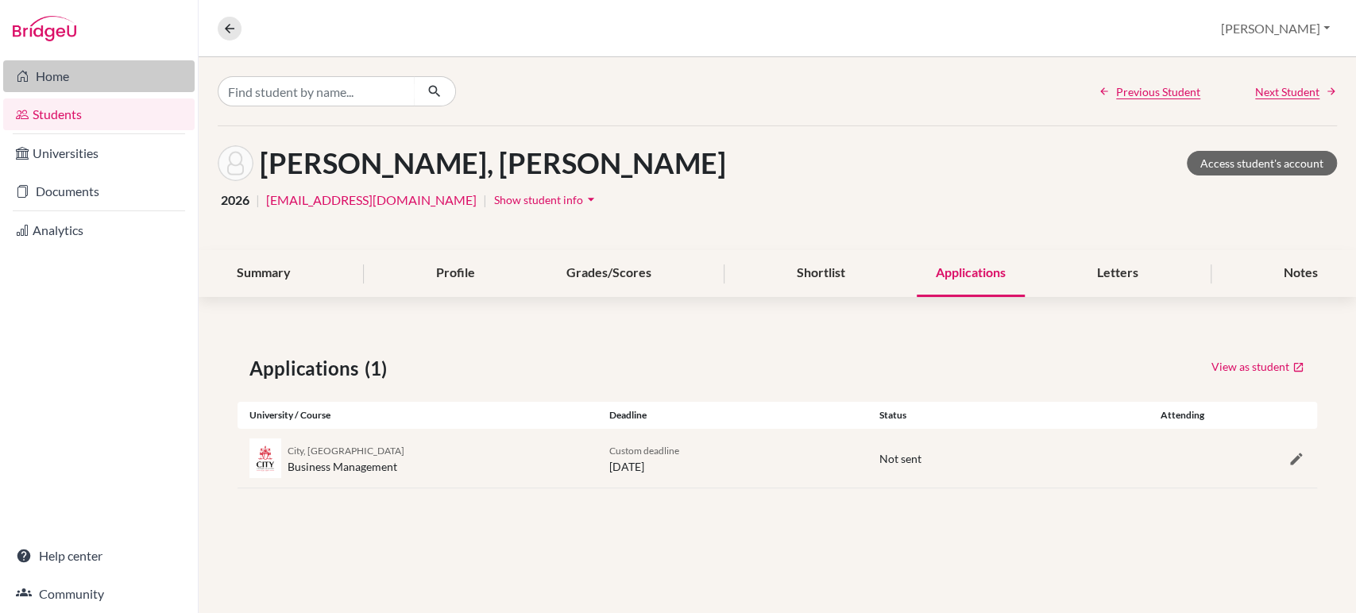
click at [47, 80] on link "Home" at bounding box center [99, 76] width 192 height 32
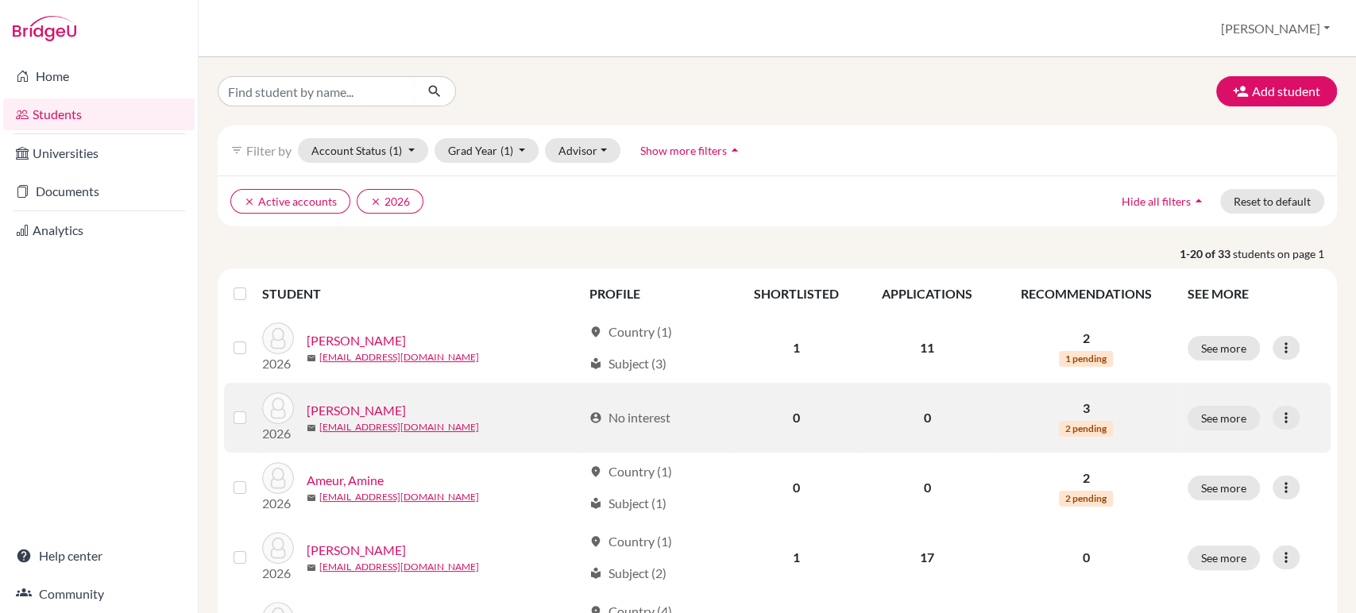
scroll to position [176, 0]
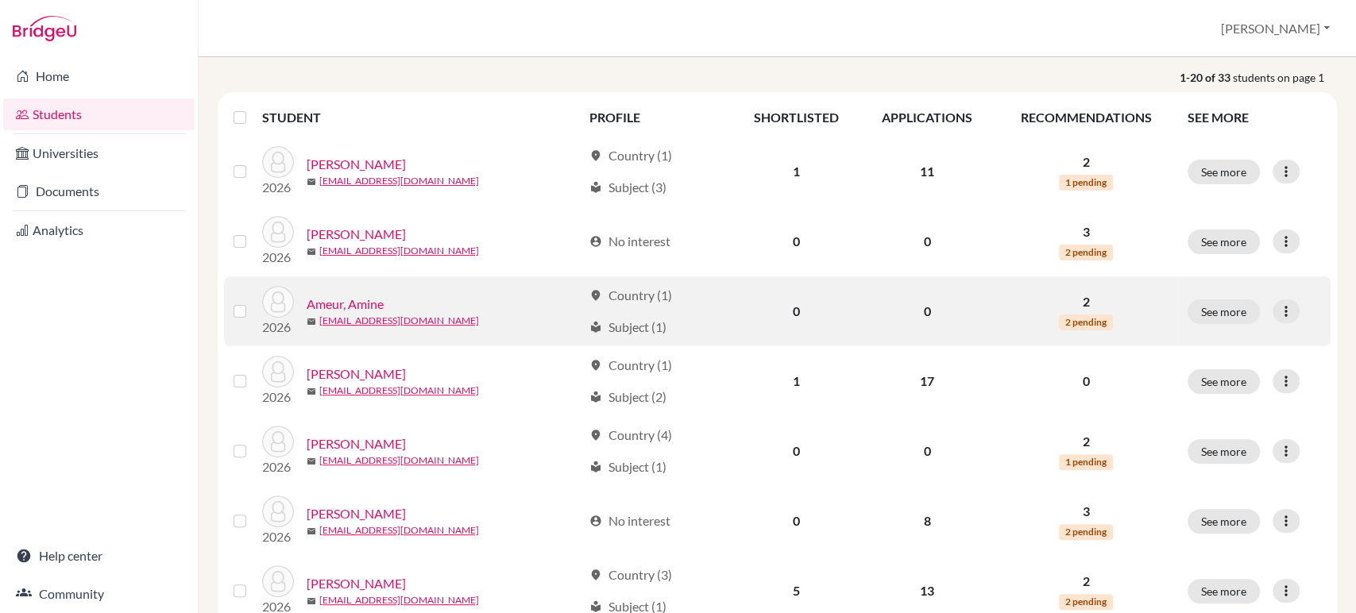
click at [369, 304] on link "Ameur, Amine" at bounding box center [345, 304] width 77 height 19
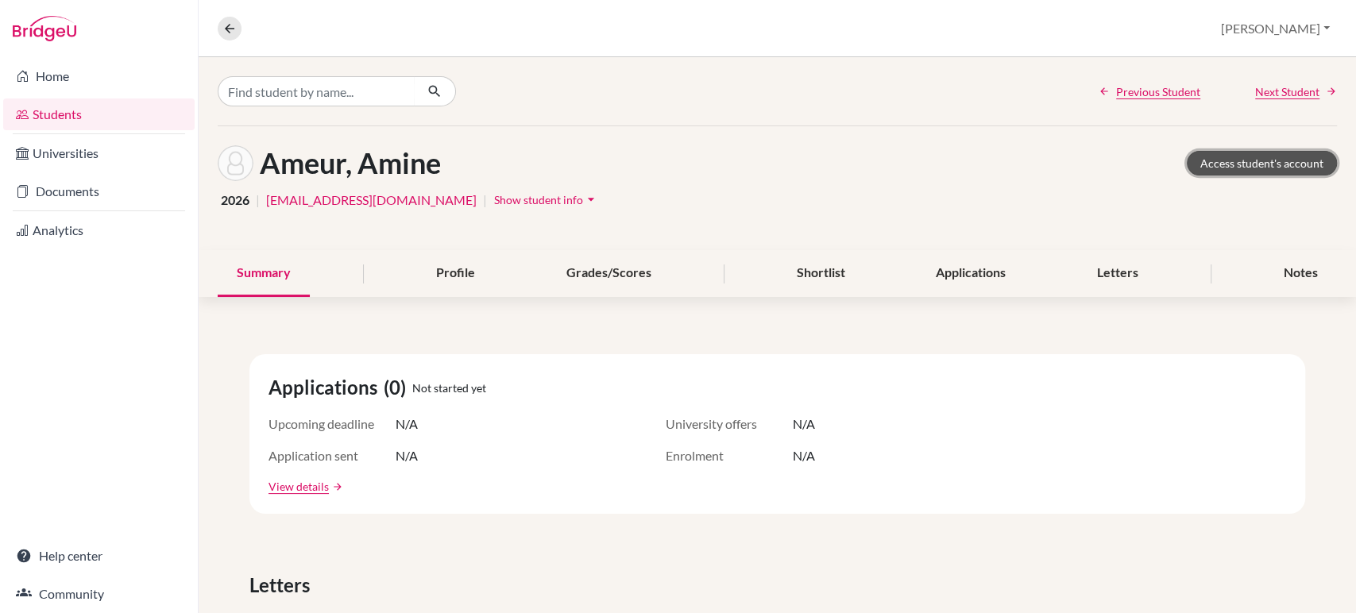
click at [1260, 167] on link "Access student's account" at bounding box center [1262, 163] width 150 height 25
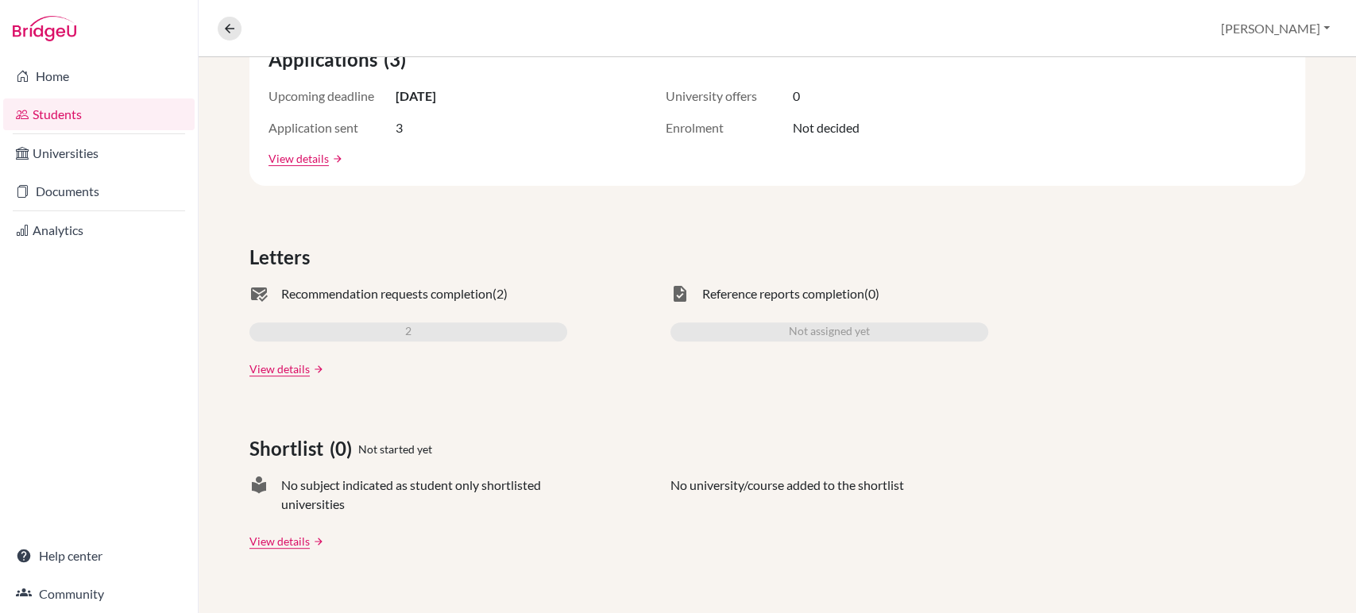
scroll to position [88, 0]
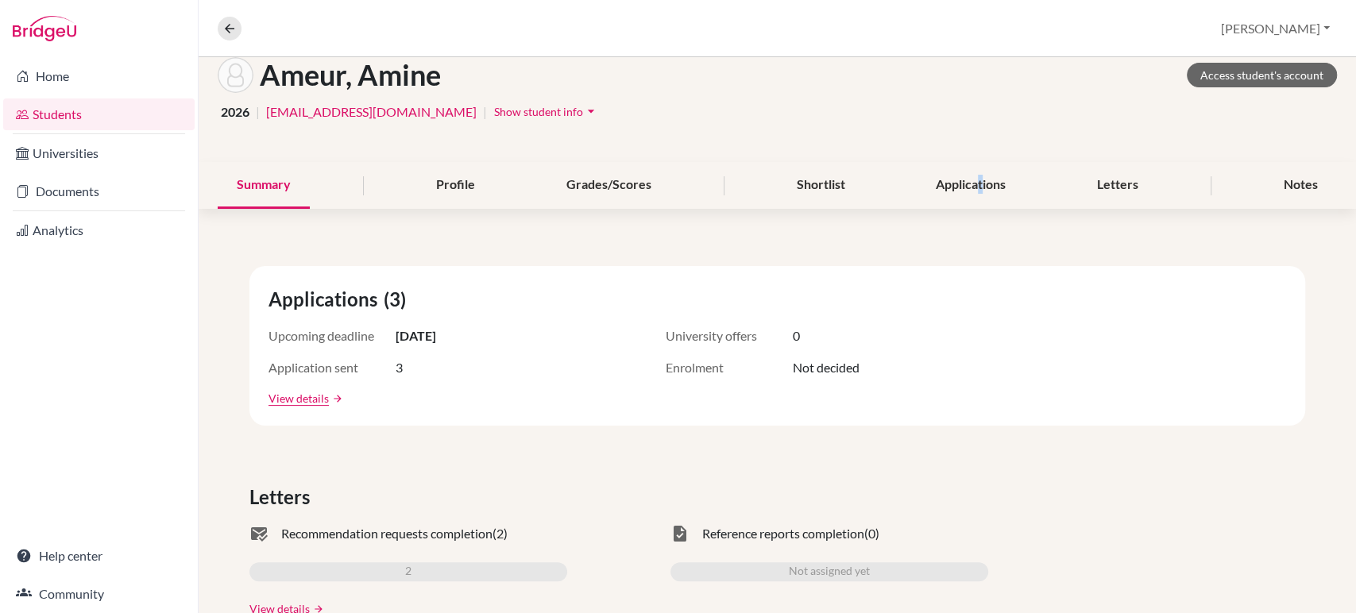
click at [971, 190] on div "Applications" at bounding box center [971, 185] width 108 height 47
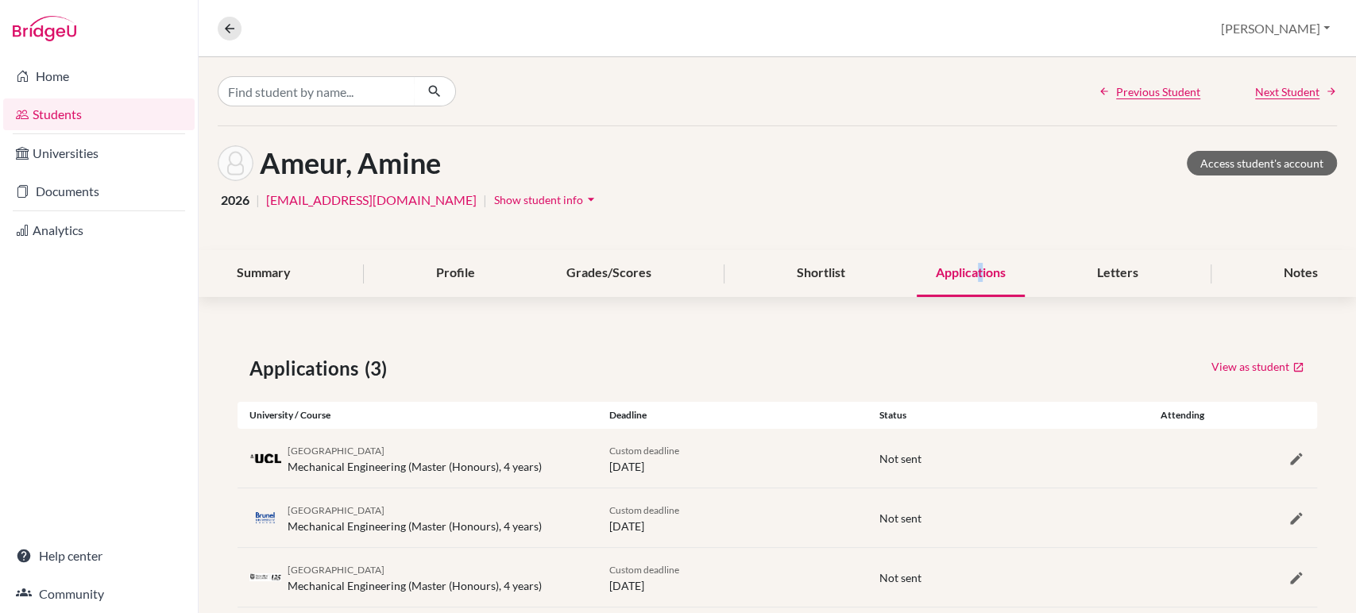
click at [91, 117] on link "Students" at bounding box center [99, 115] width 192 height 32
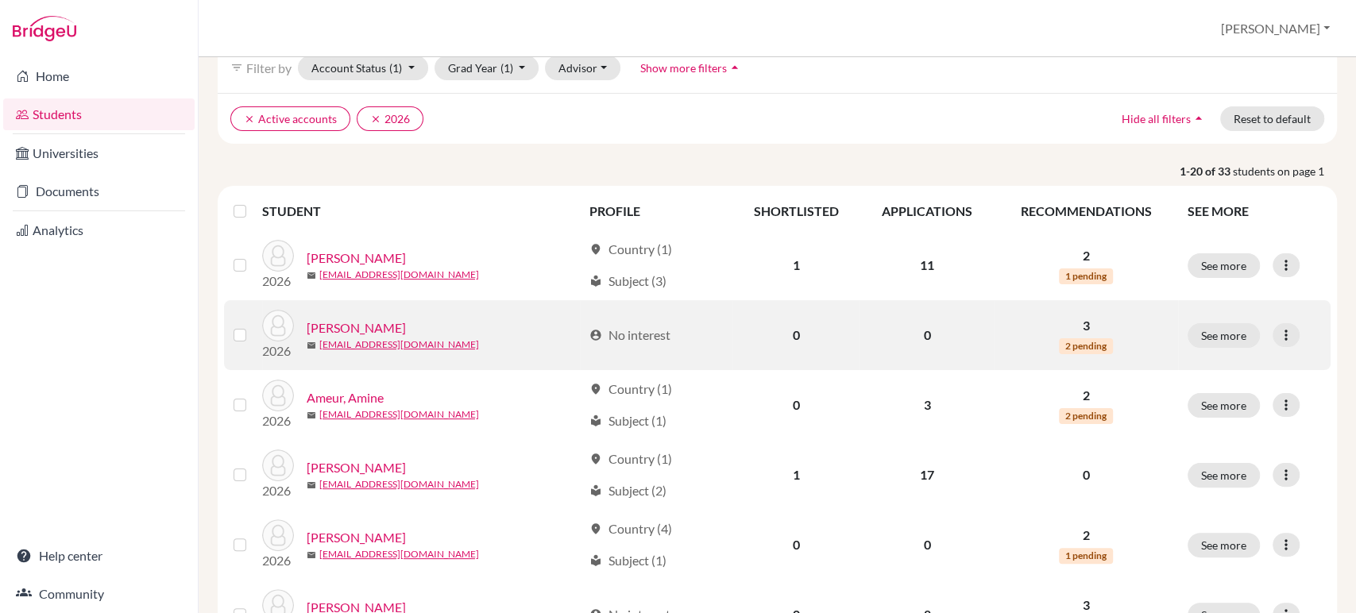
scroll to position [176, 0]
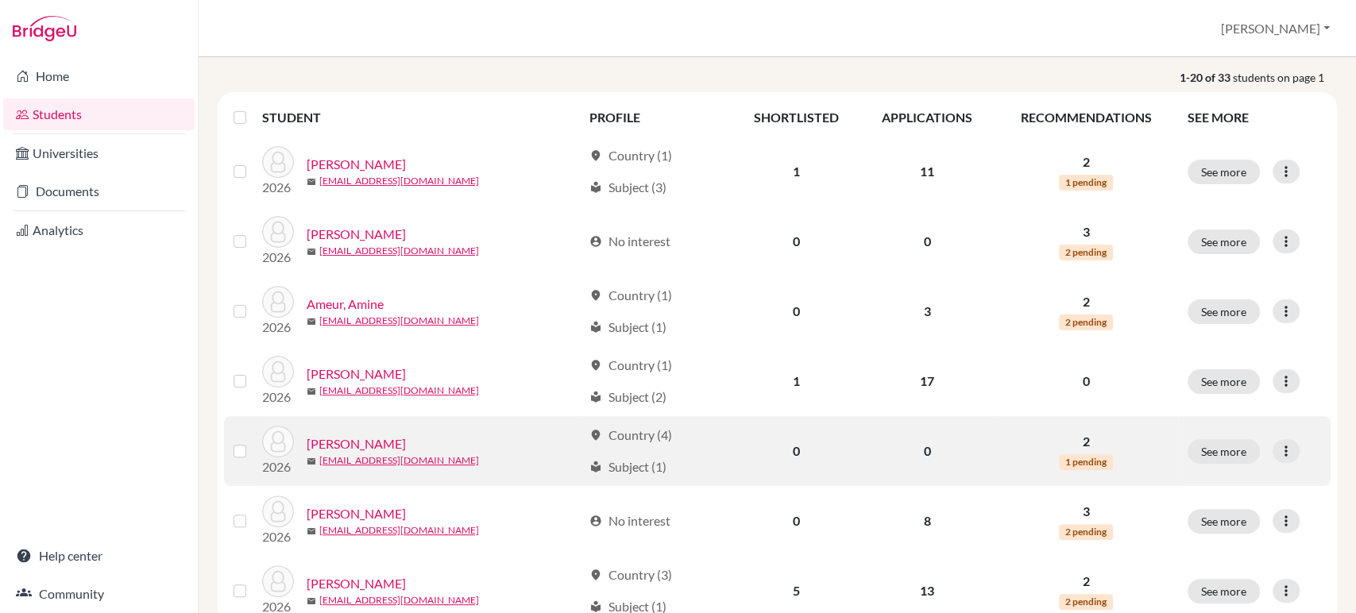
click at [369, 439] on link "[PERSON_NAME]" at bounding box center [356, 444] width 99 height 19
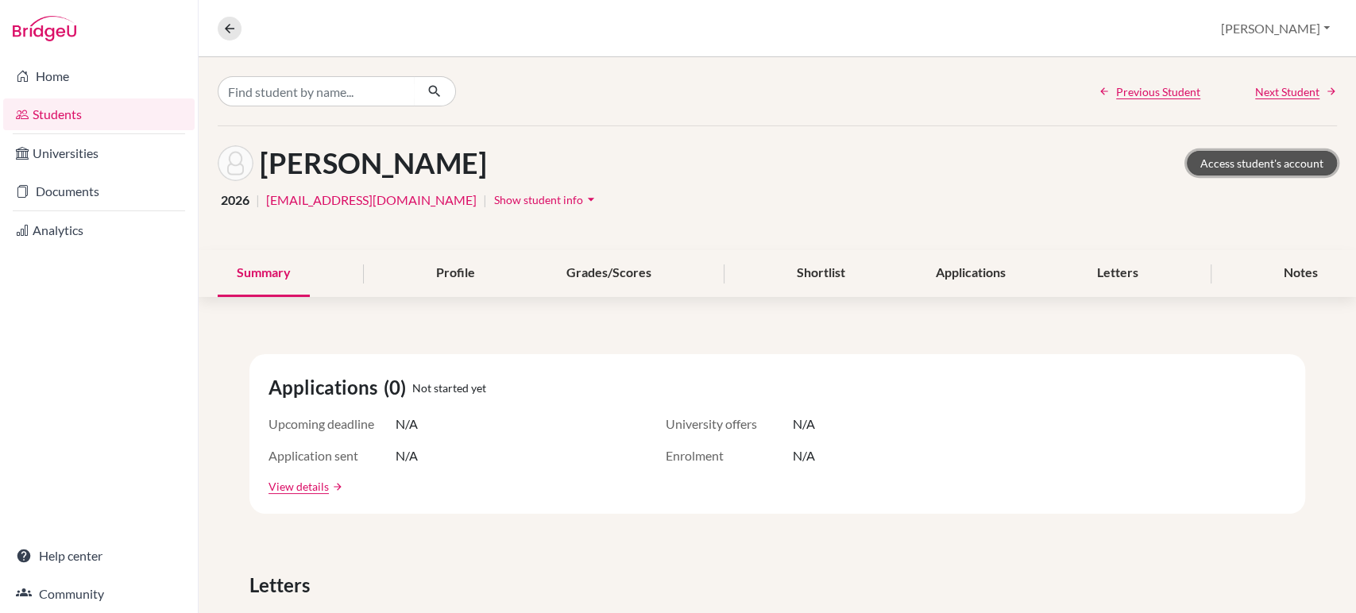
click at [1215, 164] on link "Access student's account" at bounding box center [1262, 163] width 150 height 25
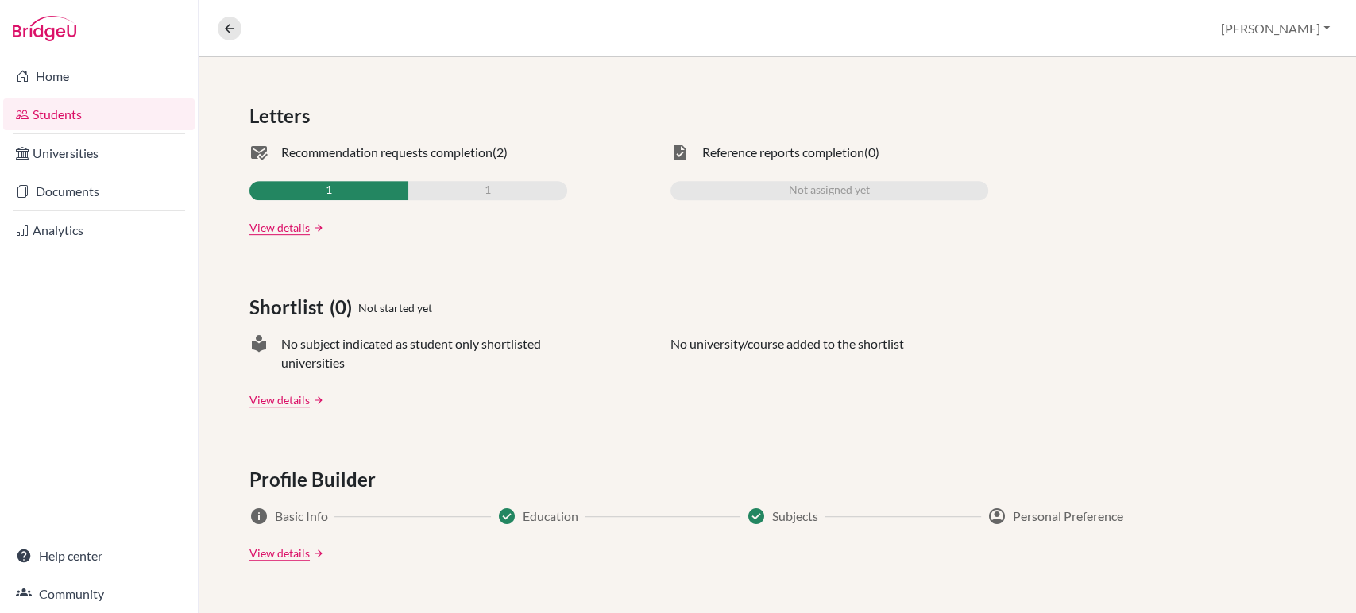
scroll to position [76, 0]
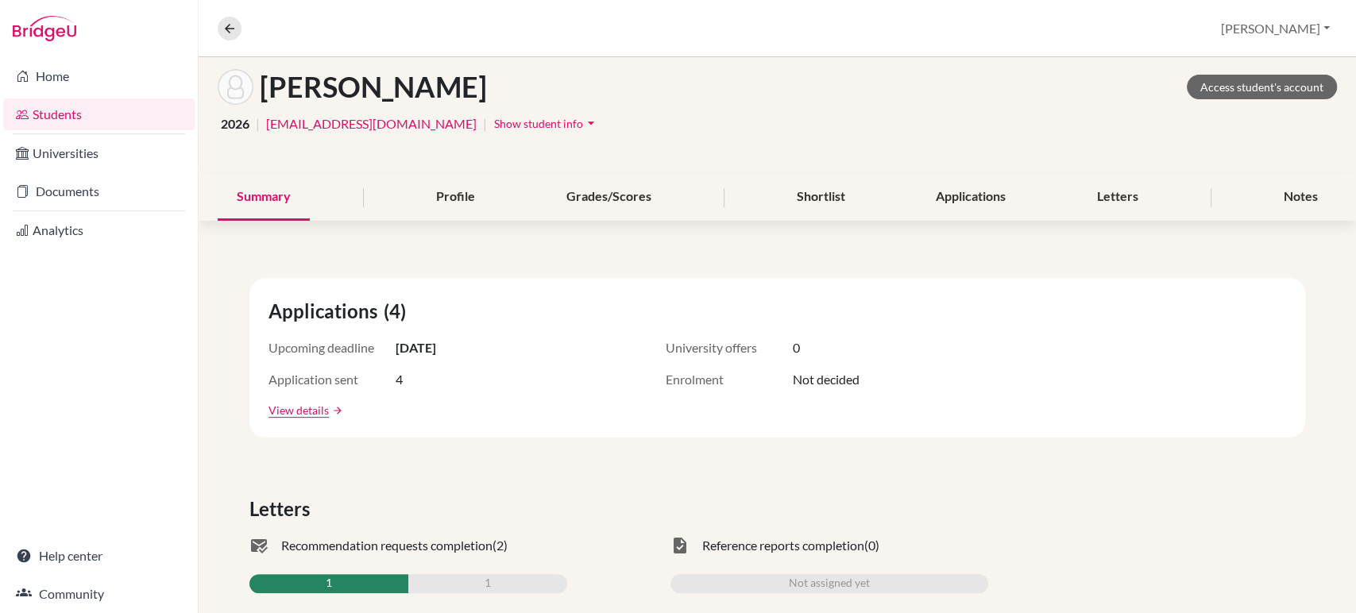
click at [972, 208] on div "Applications" at bounding box center [971, 197] width 108 height 47
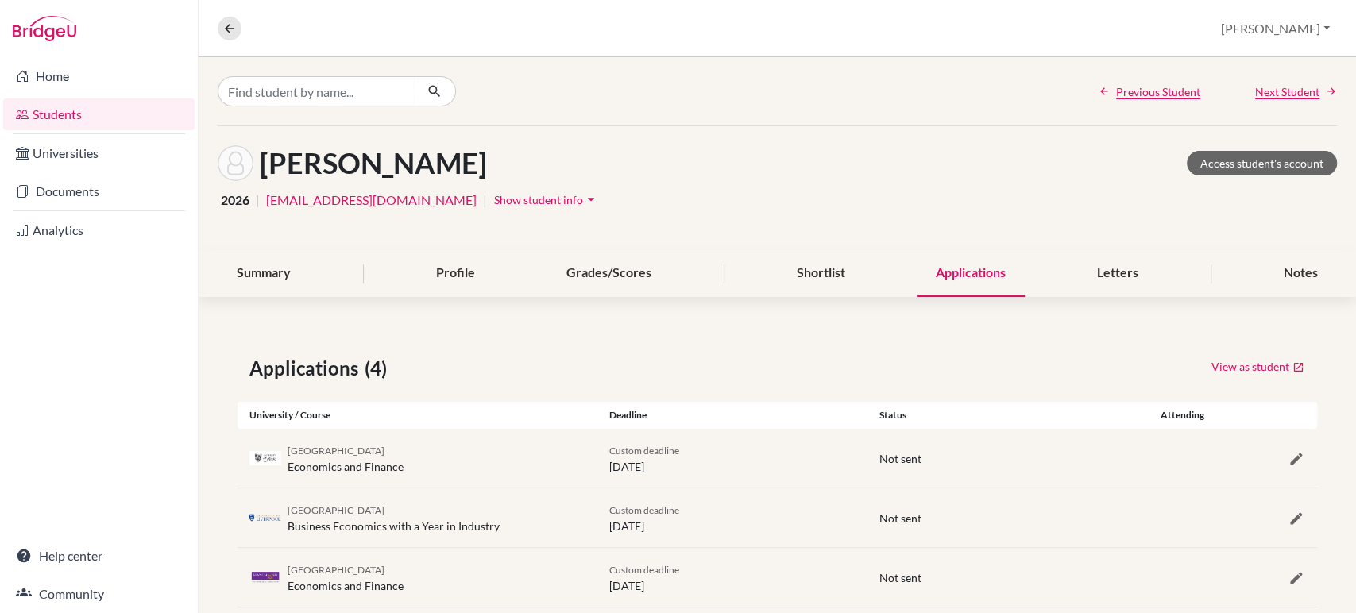
click at [50, 113] on link "Students" at bounding box center [99, 115] width 192 height 32
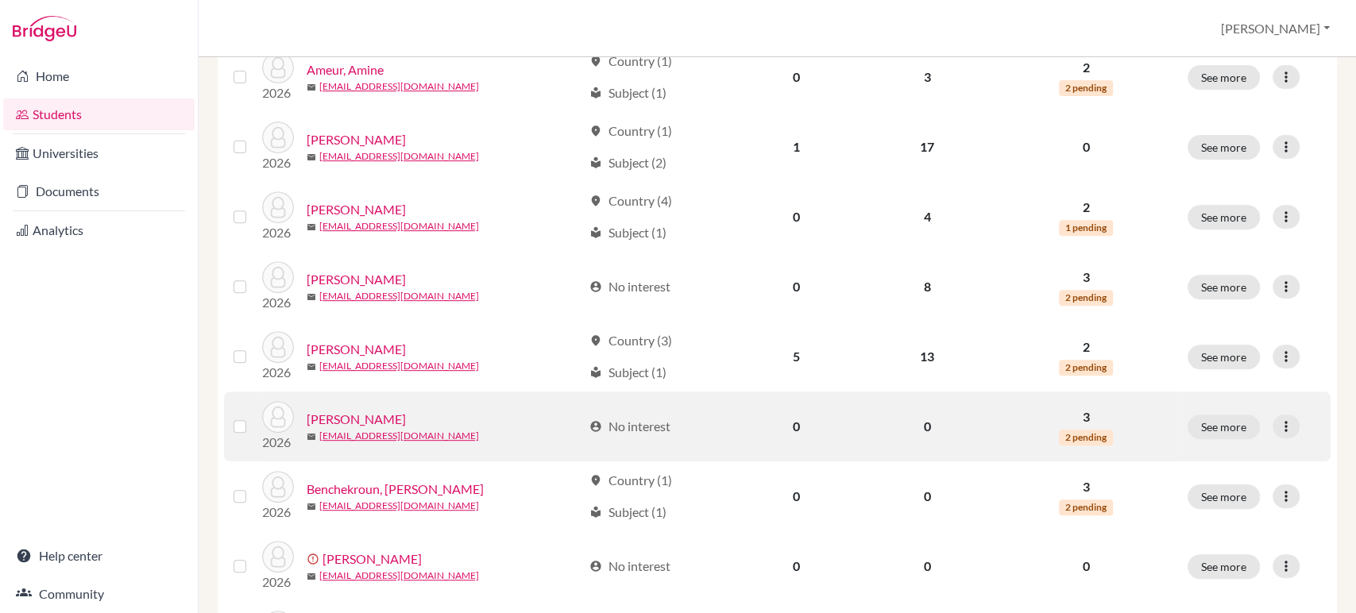
scroll to position [441, 0]
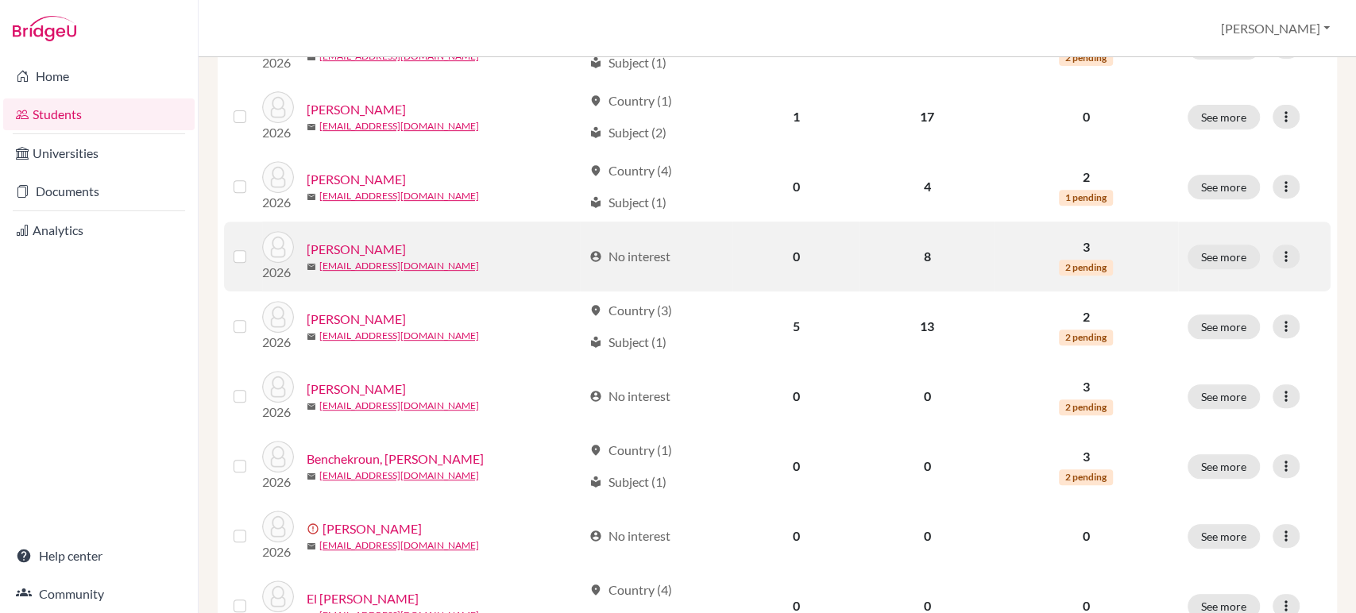
click at [355, 245] on link "[PERSON_NAME]" at bounding box center [356, 249] width 99 height 19
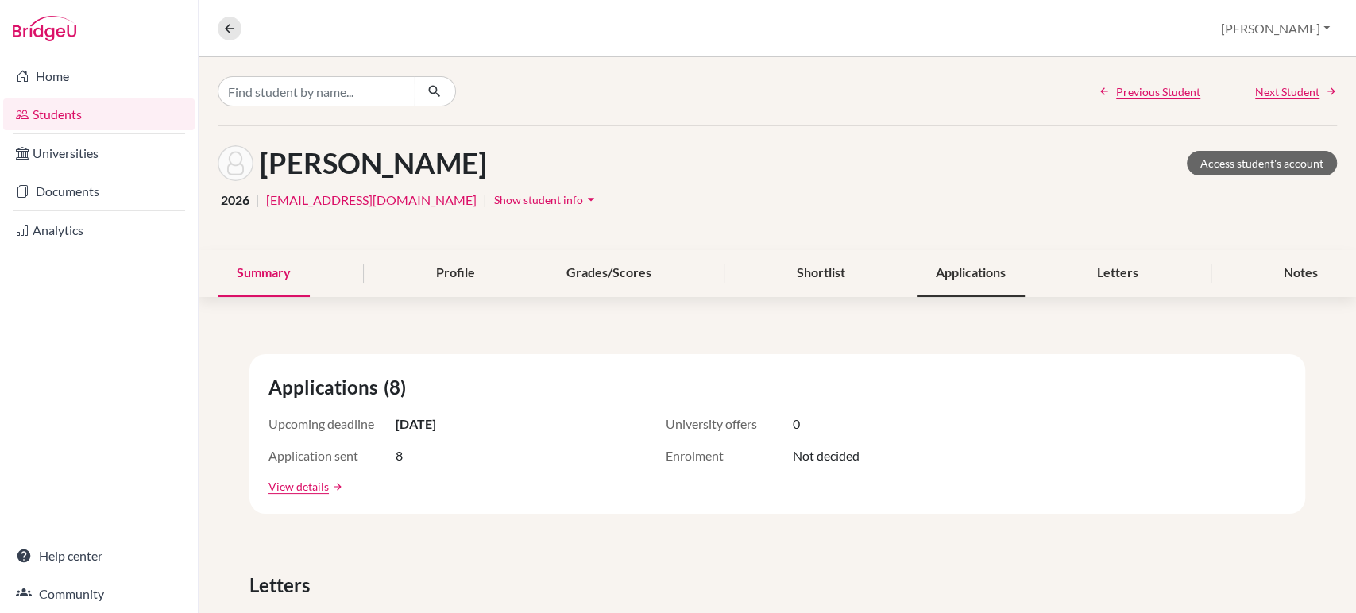
click at [977, 277] on div "Applications" at bounding box center [971, 273] width 108 height 47
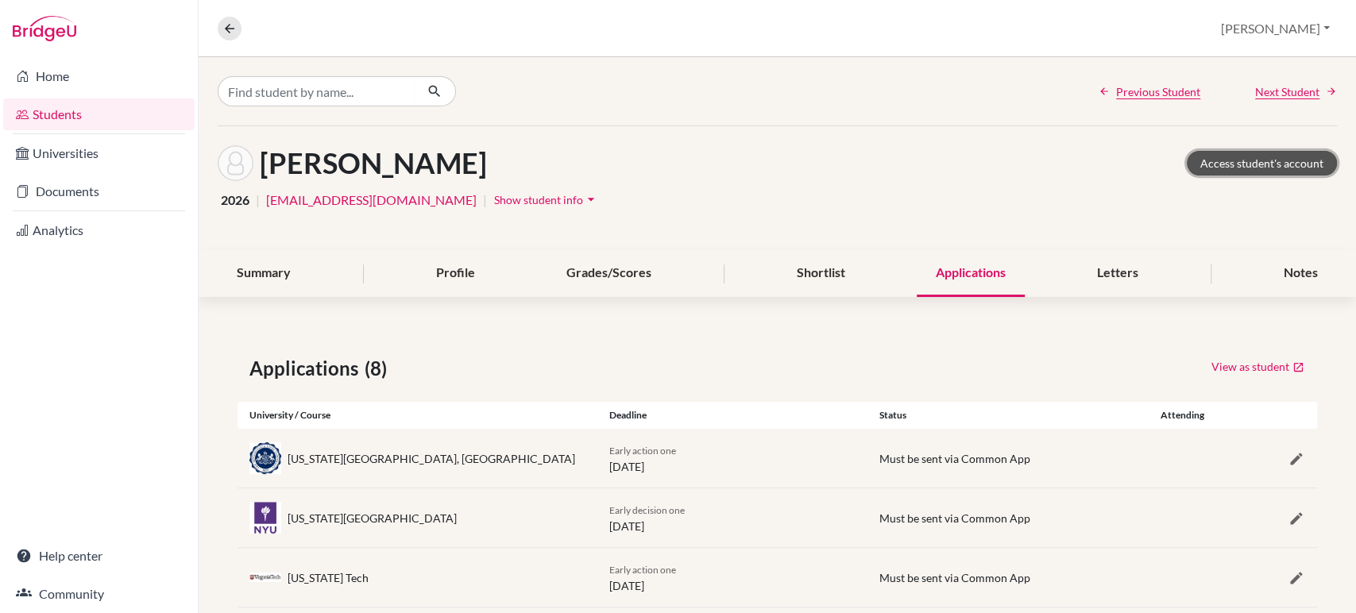
click at [1267, 161] on link "Access student's account" at bounding box center [1262, 163] width 150 height 25
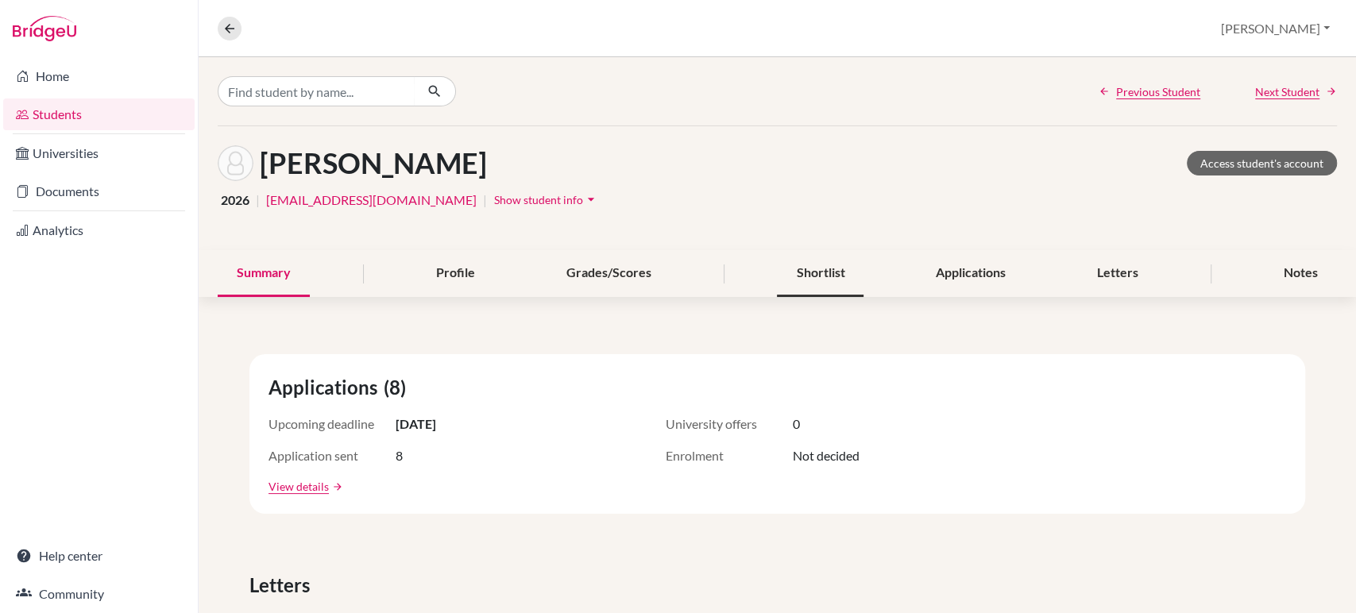
click at [829, 276] on div "Shortlist" at bounding box center [820, 273] width 87 height 47
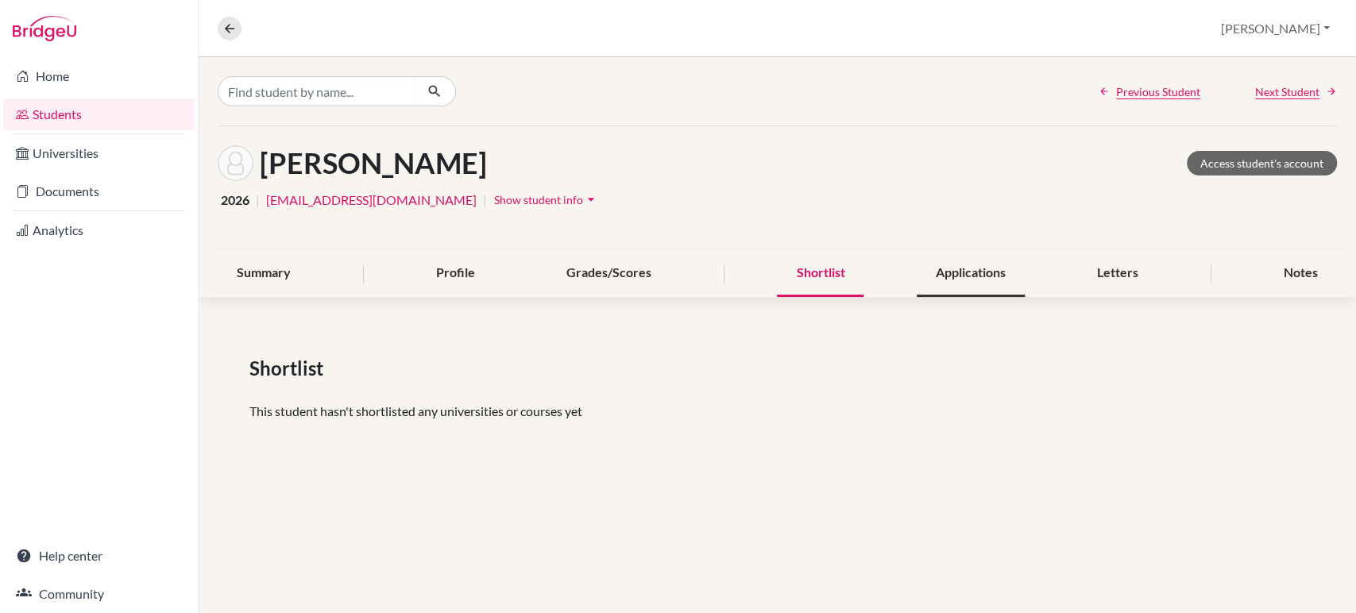
click at [982, 273] on div "Applications" at bounding box center [971, 273] width 108 height 47
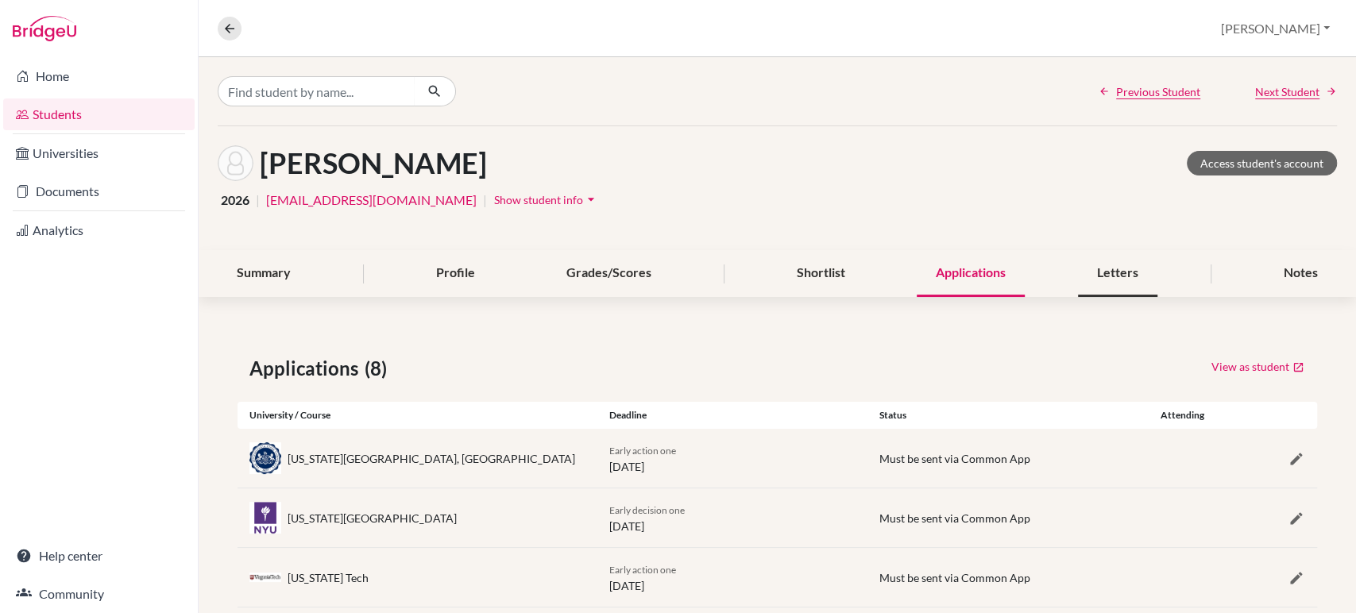
click at [1113, 275] on div "Letters" at bounding box center [1117, 273] width 79 height 47
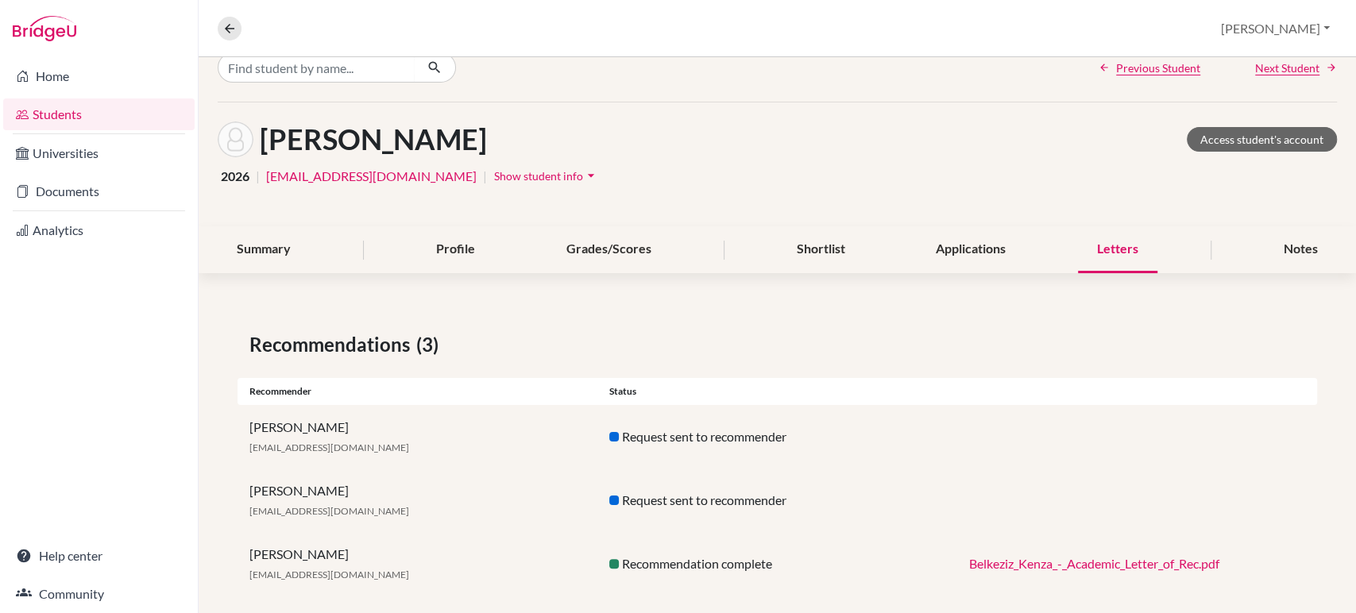
scroll to position [44, 0]
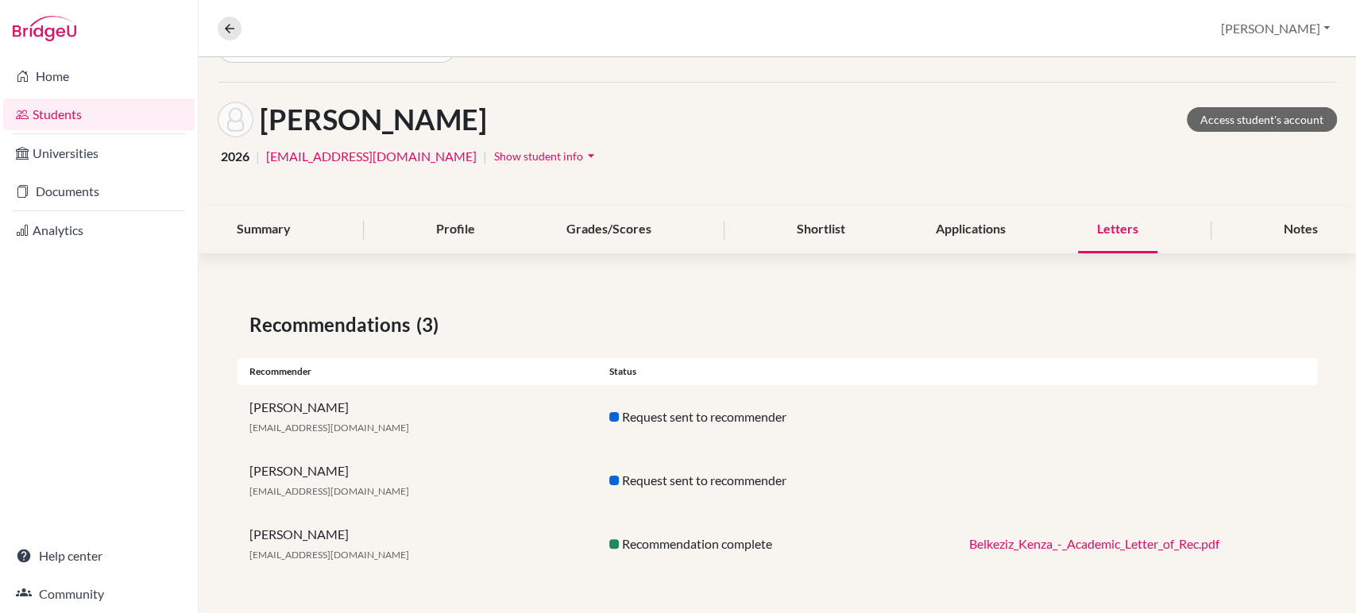
click at [52, 111] on link "Students" at bounding box center [99, 115] width 192 height 32
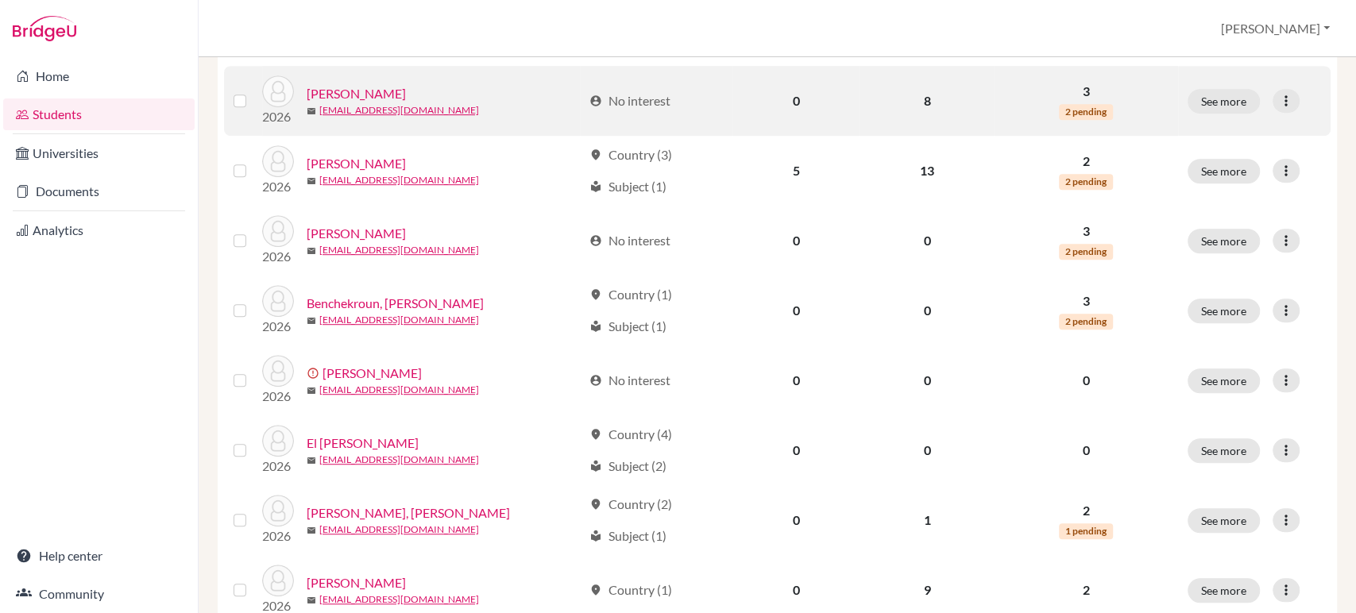
scroll to position [617, 0]
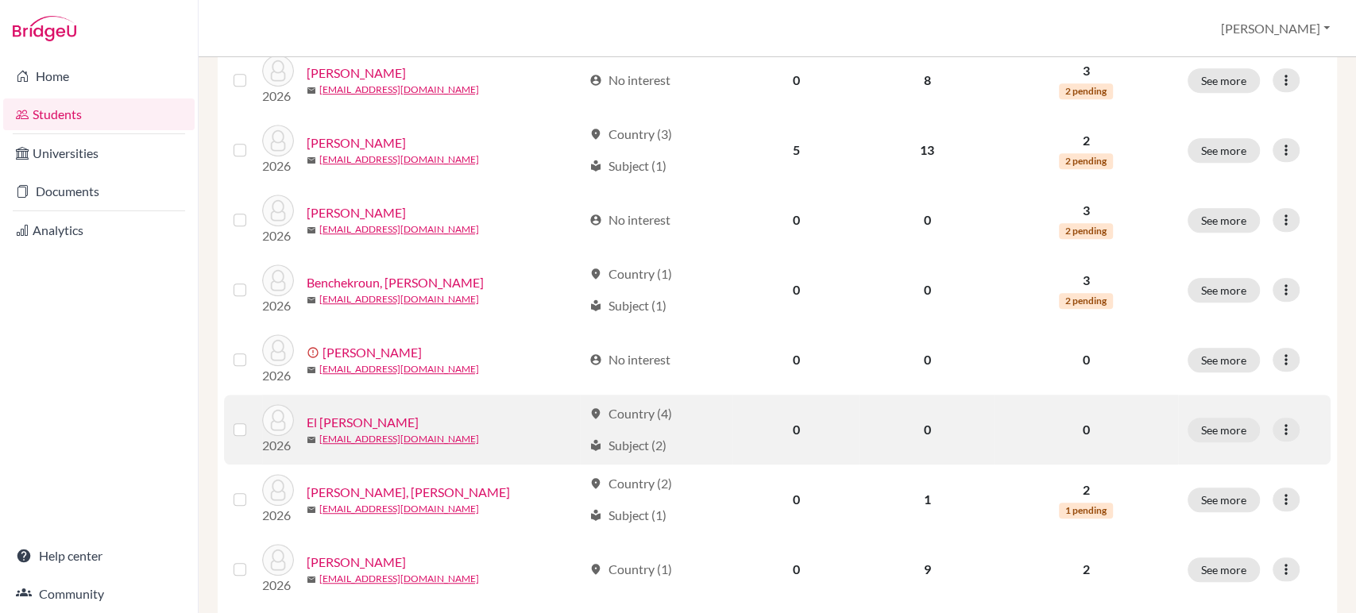
click at [400, 428] on div "El [PERSON_NAME]" at bounding box center [445, 422] width 276 height 19
click at [359, 424] on link "El [PERSON_NAME]" at bounding box center [363, 422] width 112 height 19
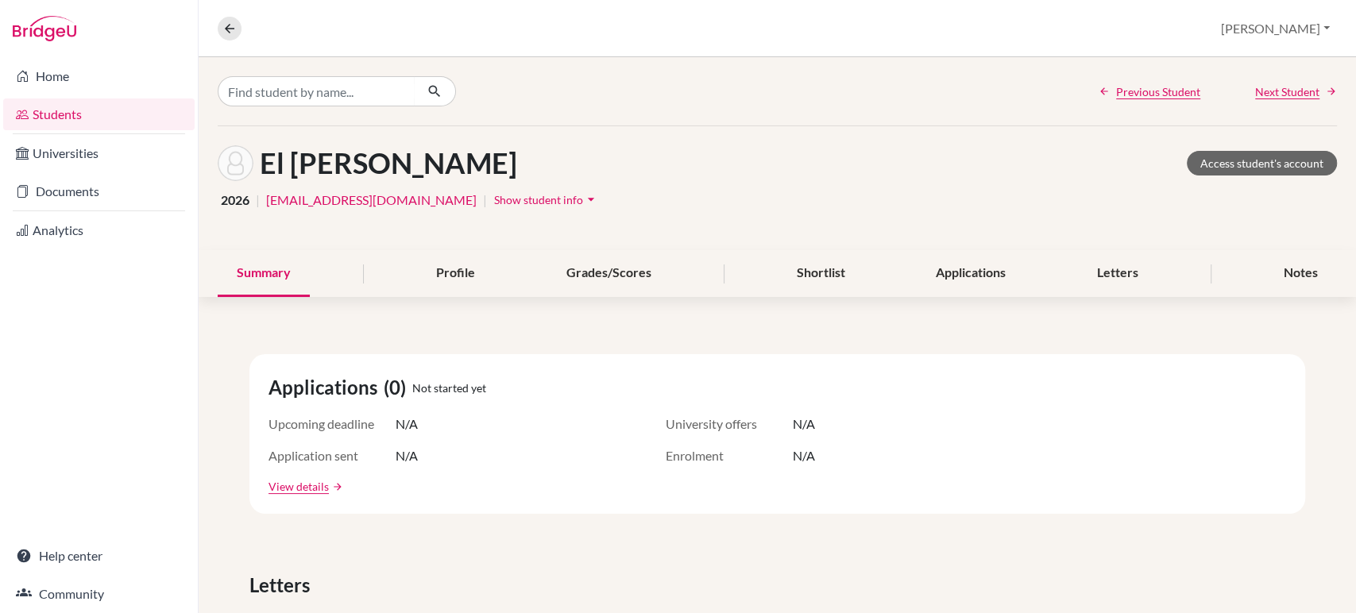
click at [64, 120] on link "Students" at bounding box center [99, 115] width 192 height 32
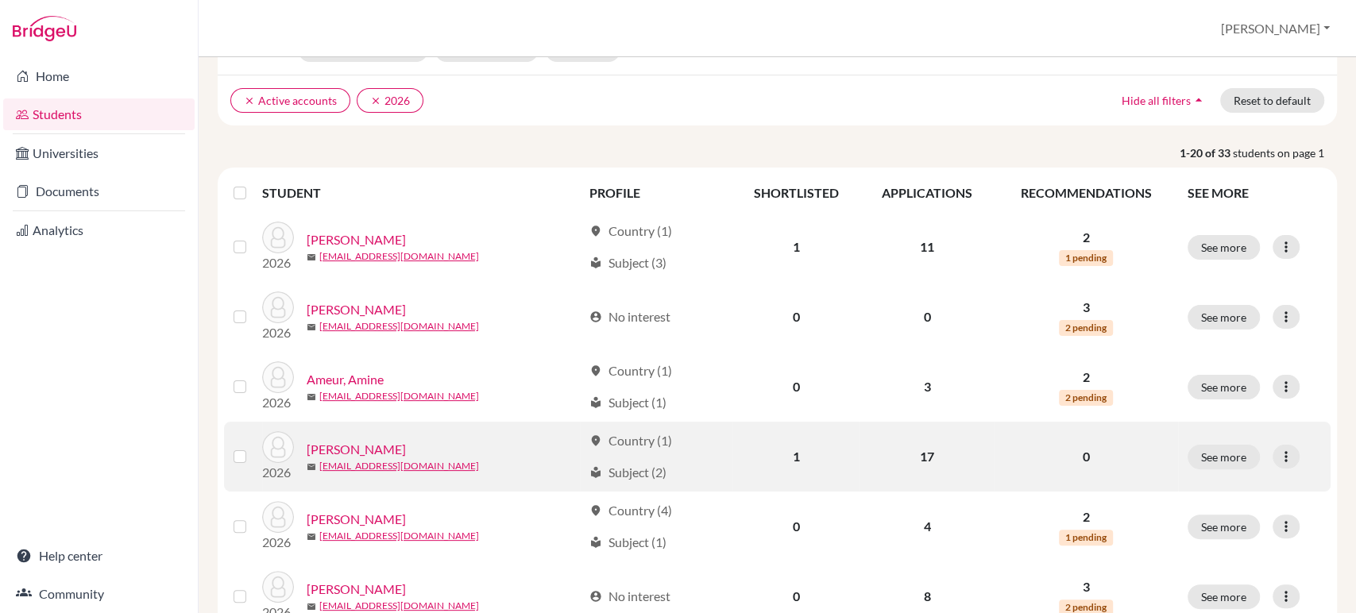
scroll to position [265, 0]
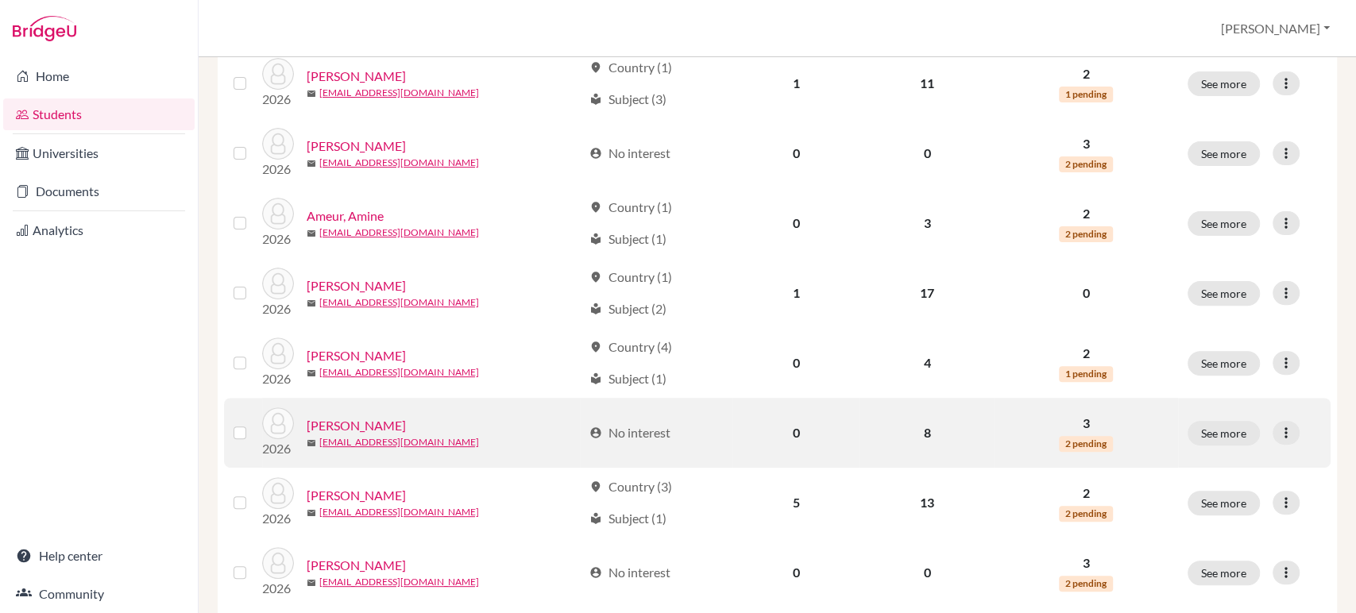
click at [362, 425] on link "[PERSON_NAME]" at bounding box center [356, 425] width 99 height 19
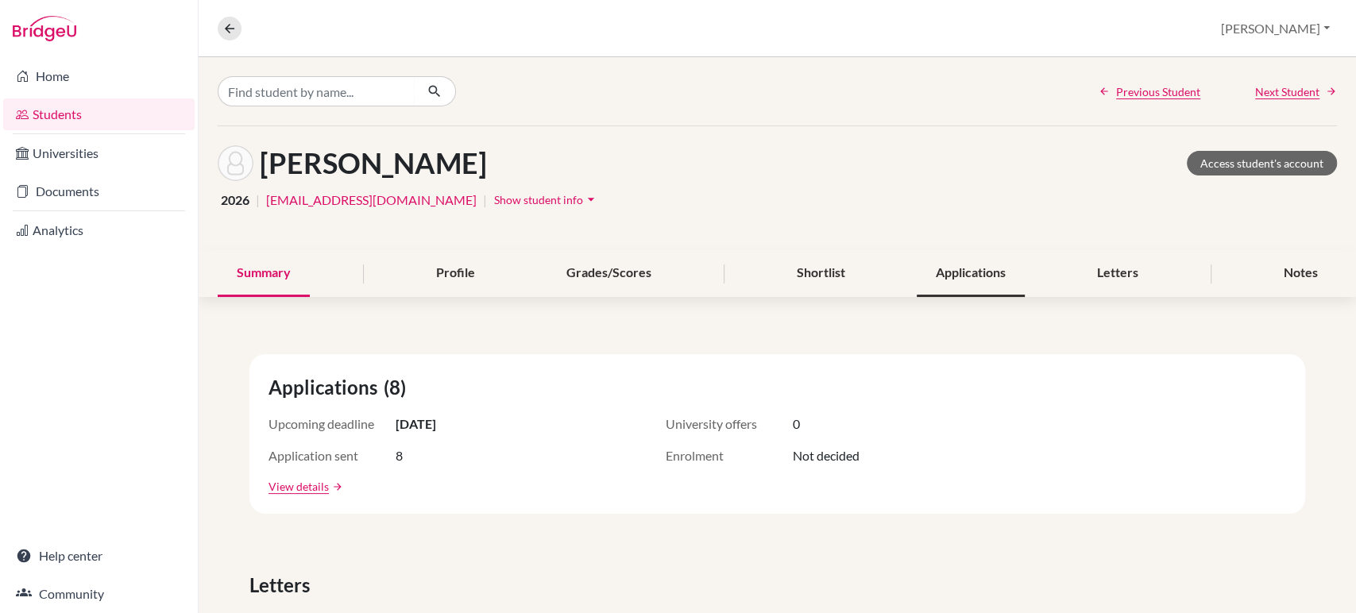
click at [992, 278] on div "Applications" at bounding box center [971, 273] width 108 height 47
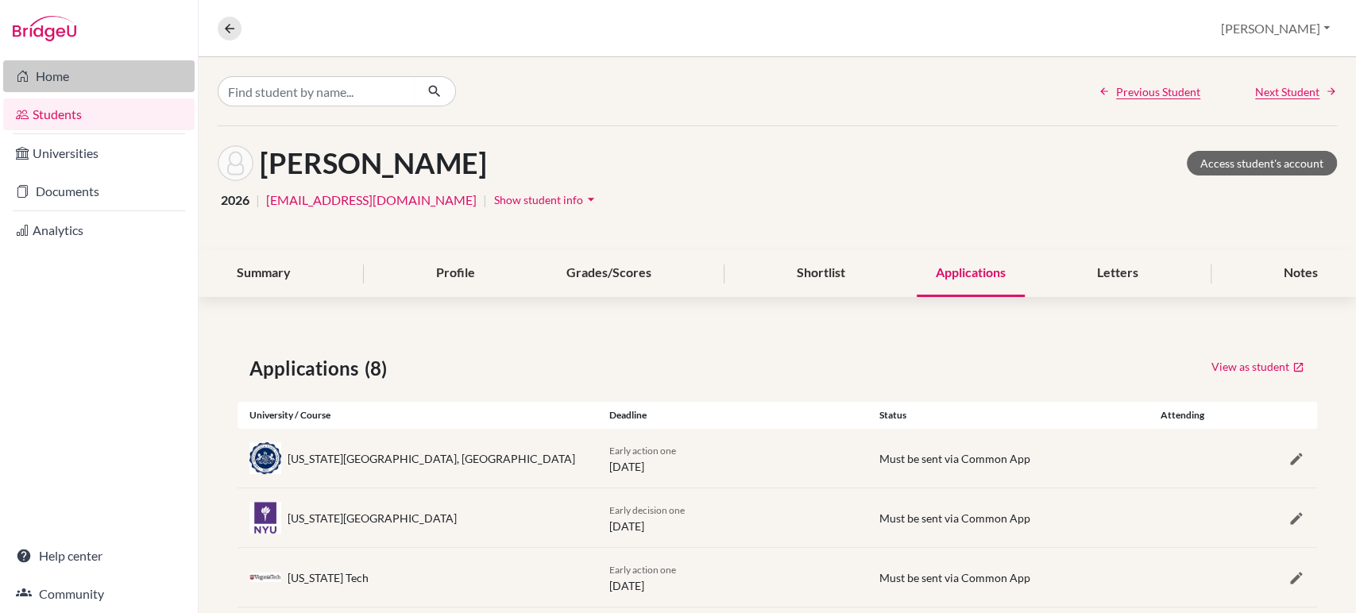
click at [64, 82] on link "Home" at bounding box center [99, 76] width 192 height 32
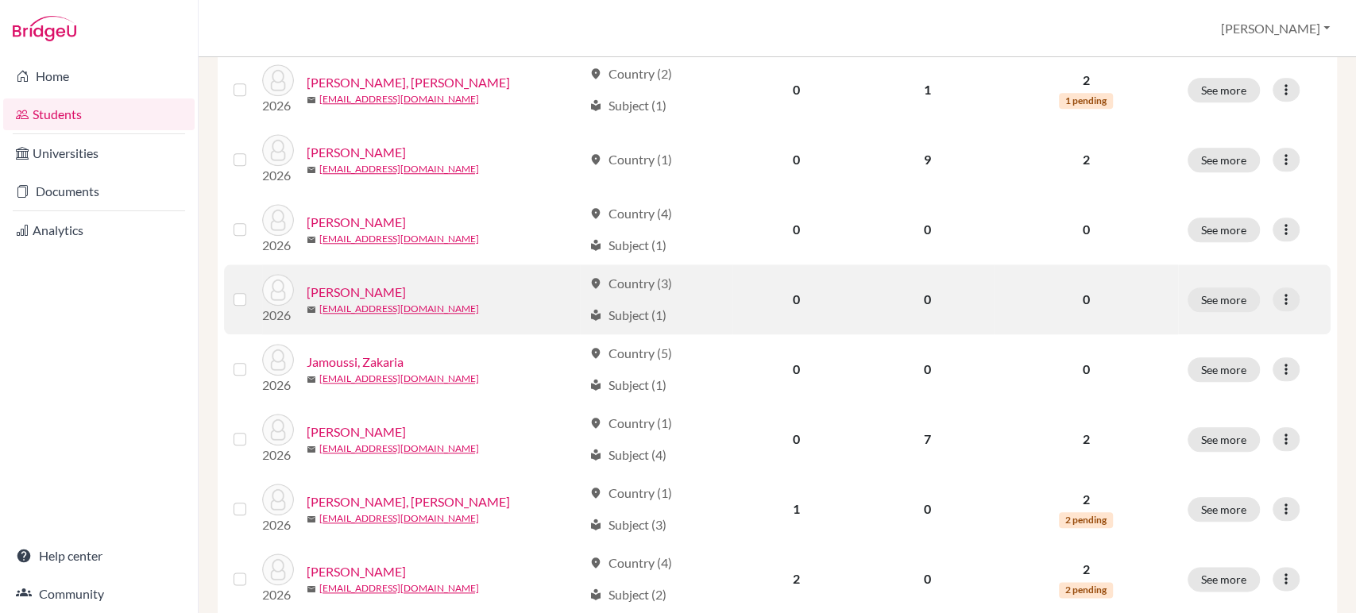
scroll to position [1027, 0]
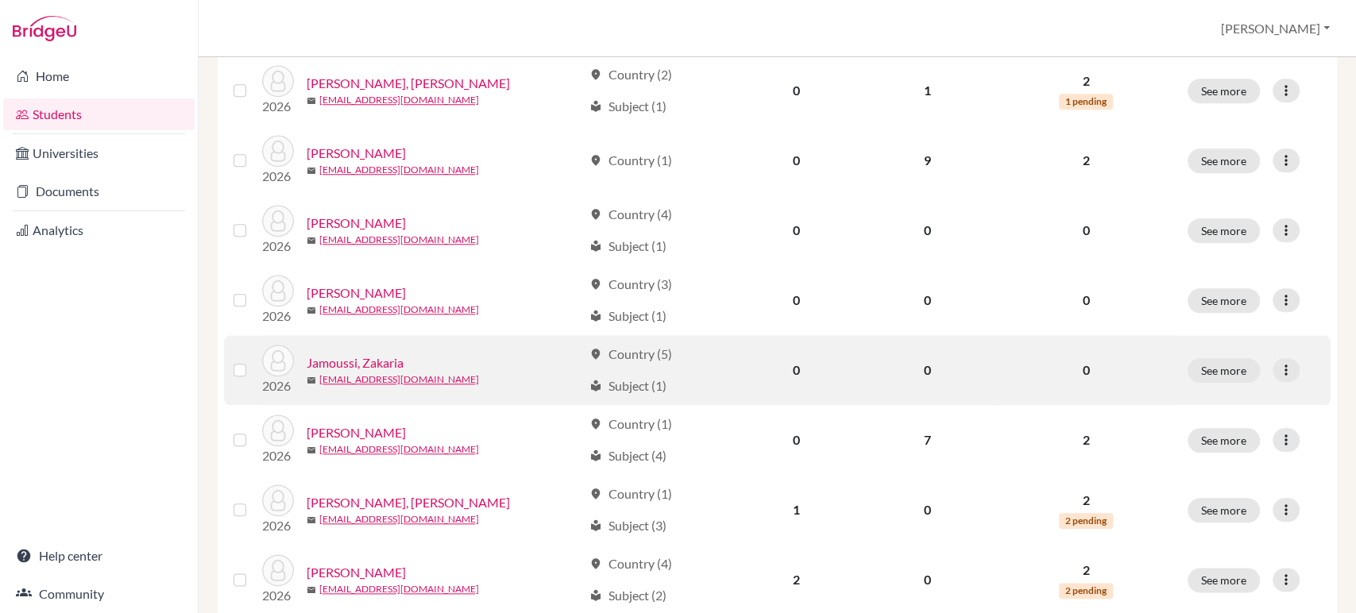
click at [402, 365] on link "Jamoussi, Zakaria" at bounding box center [355, 363] width 97 height 19
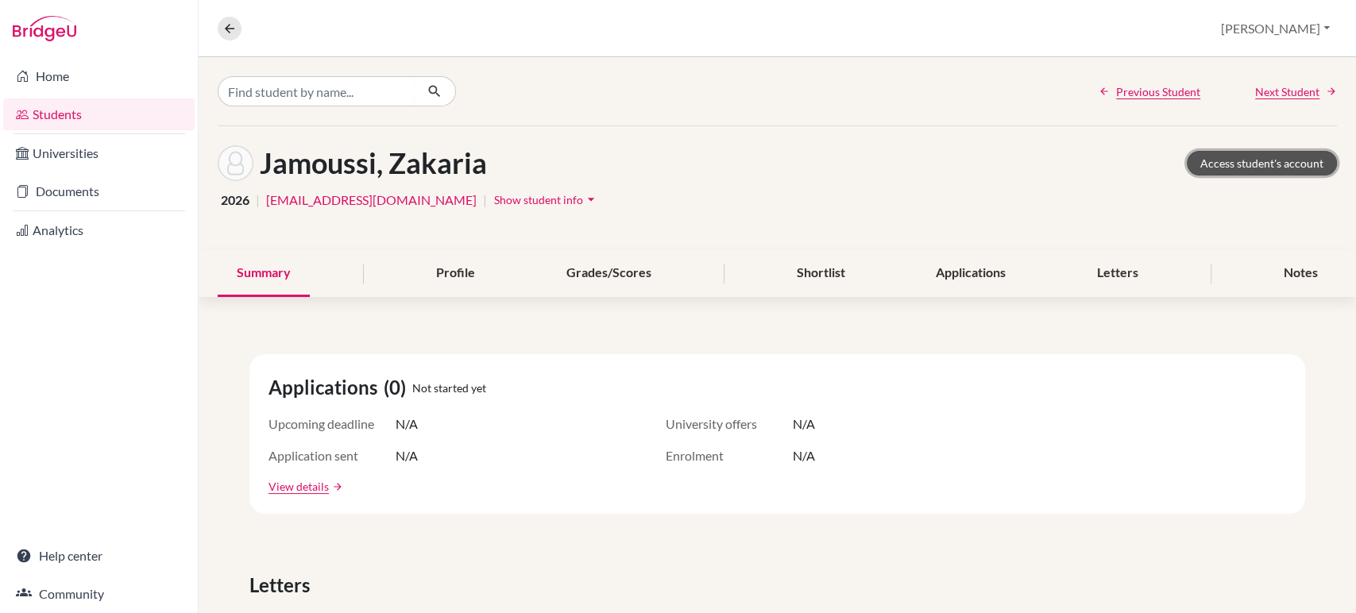
click at [1252, 157] on link "Access student's account" at bounding box center [1262, 163] width 150 height 25
